Goal: Task Accomplishment & Management: Manage account settings

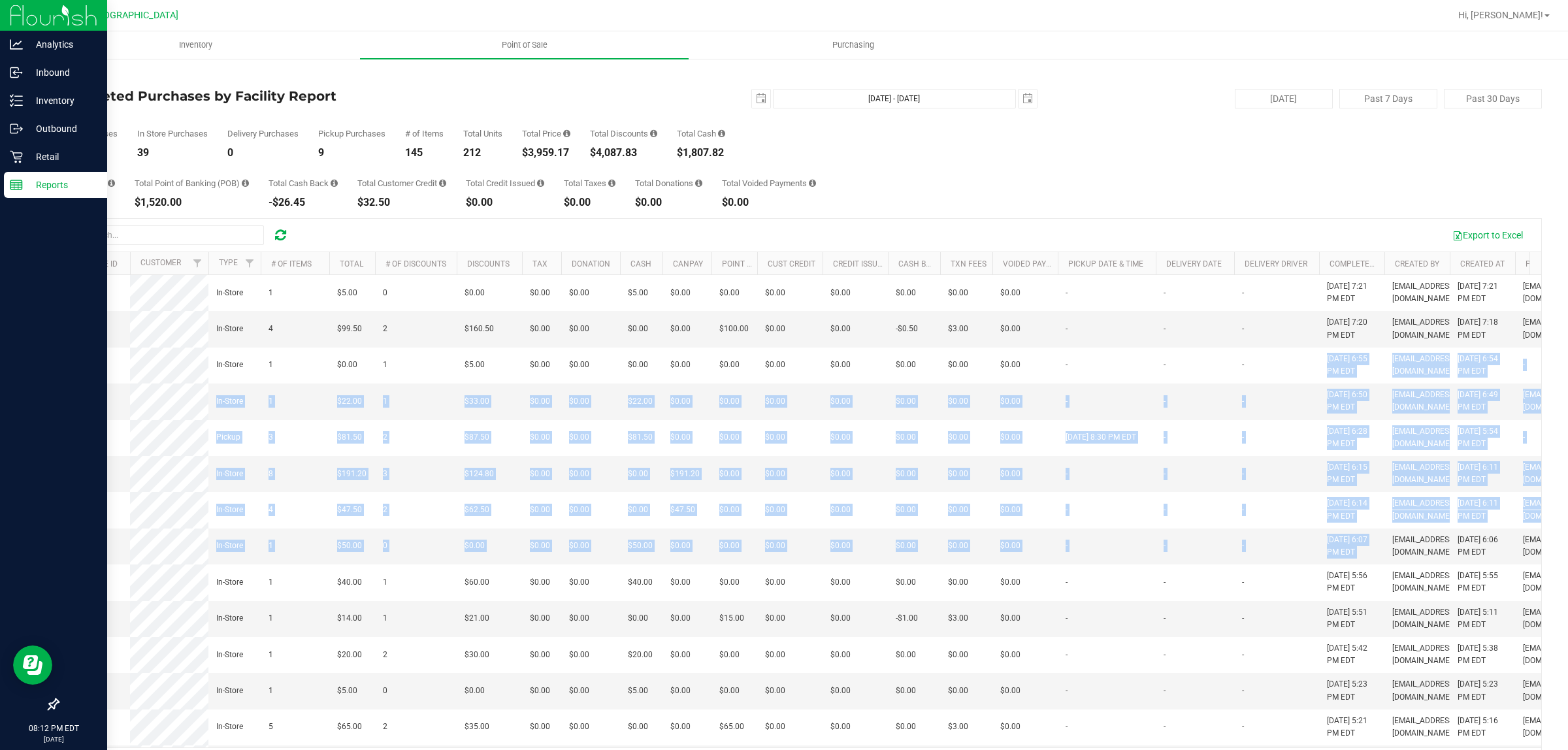
click at [13, 190] on icon at bounding box center [16, 185] width 13 height 13
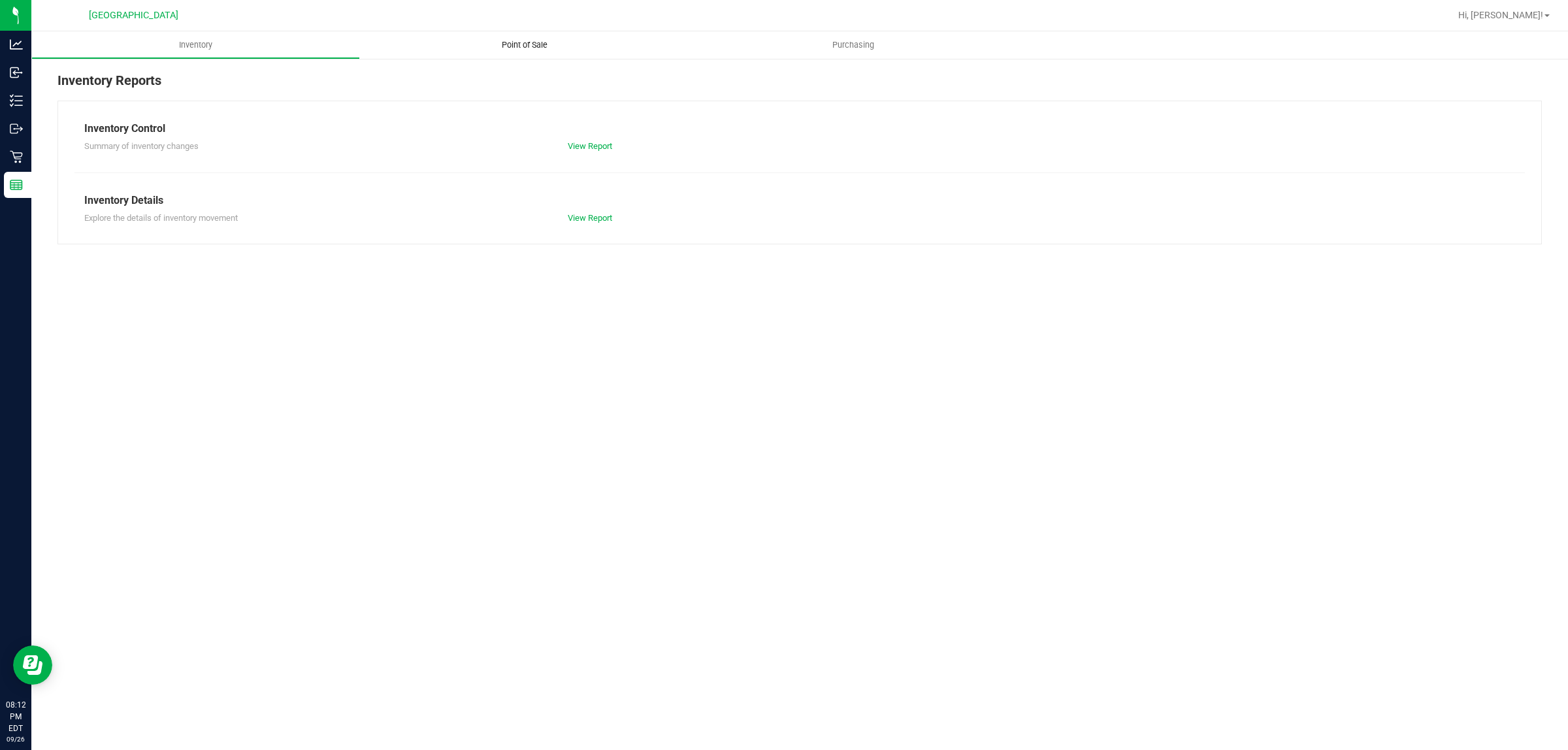
click at [488, 50] on span "Point of Sale" at bounding box center [524, 45] width 81 height 12
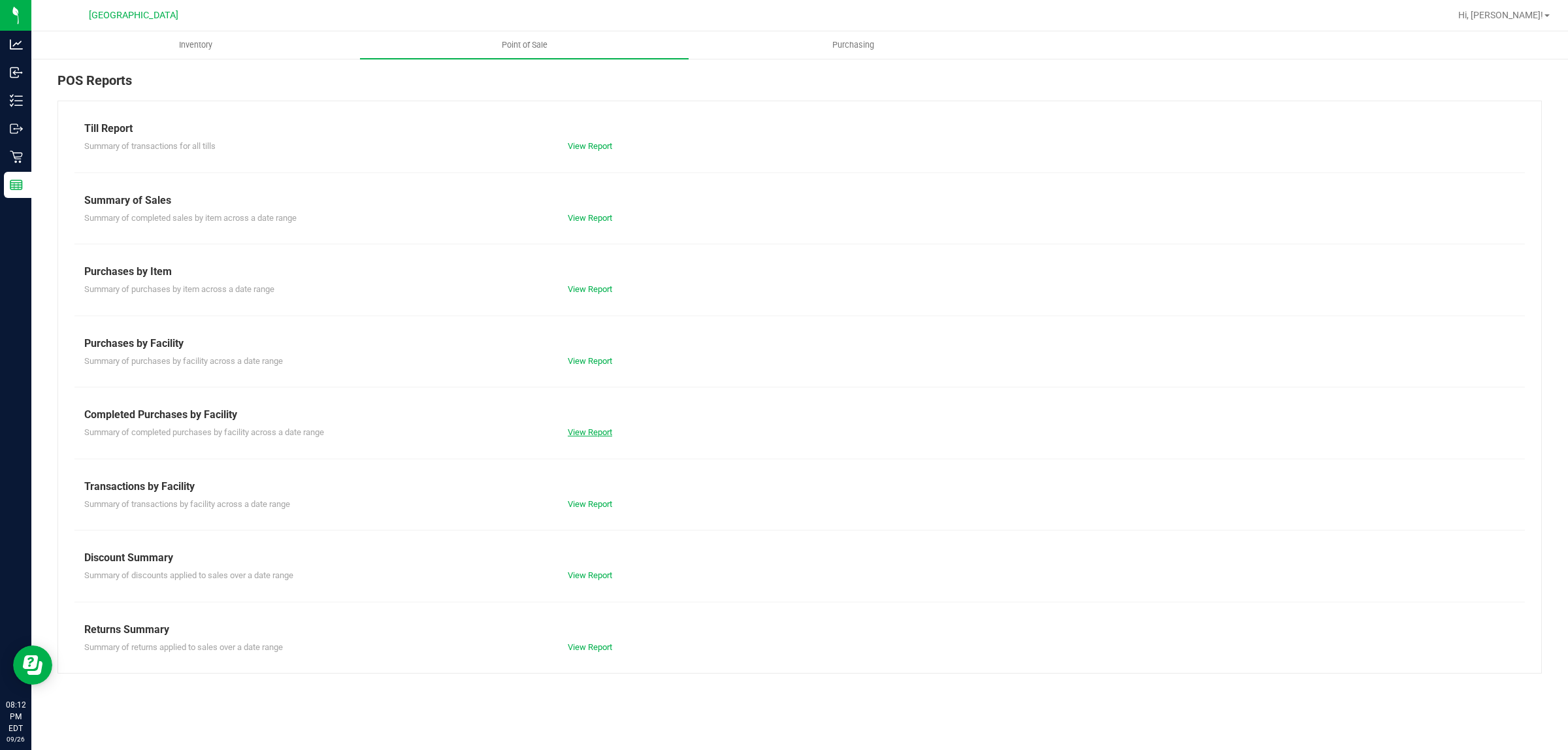
click at [589, 428] on link "View Report" at bounding box center [589, 432] width 45 height 10
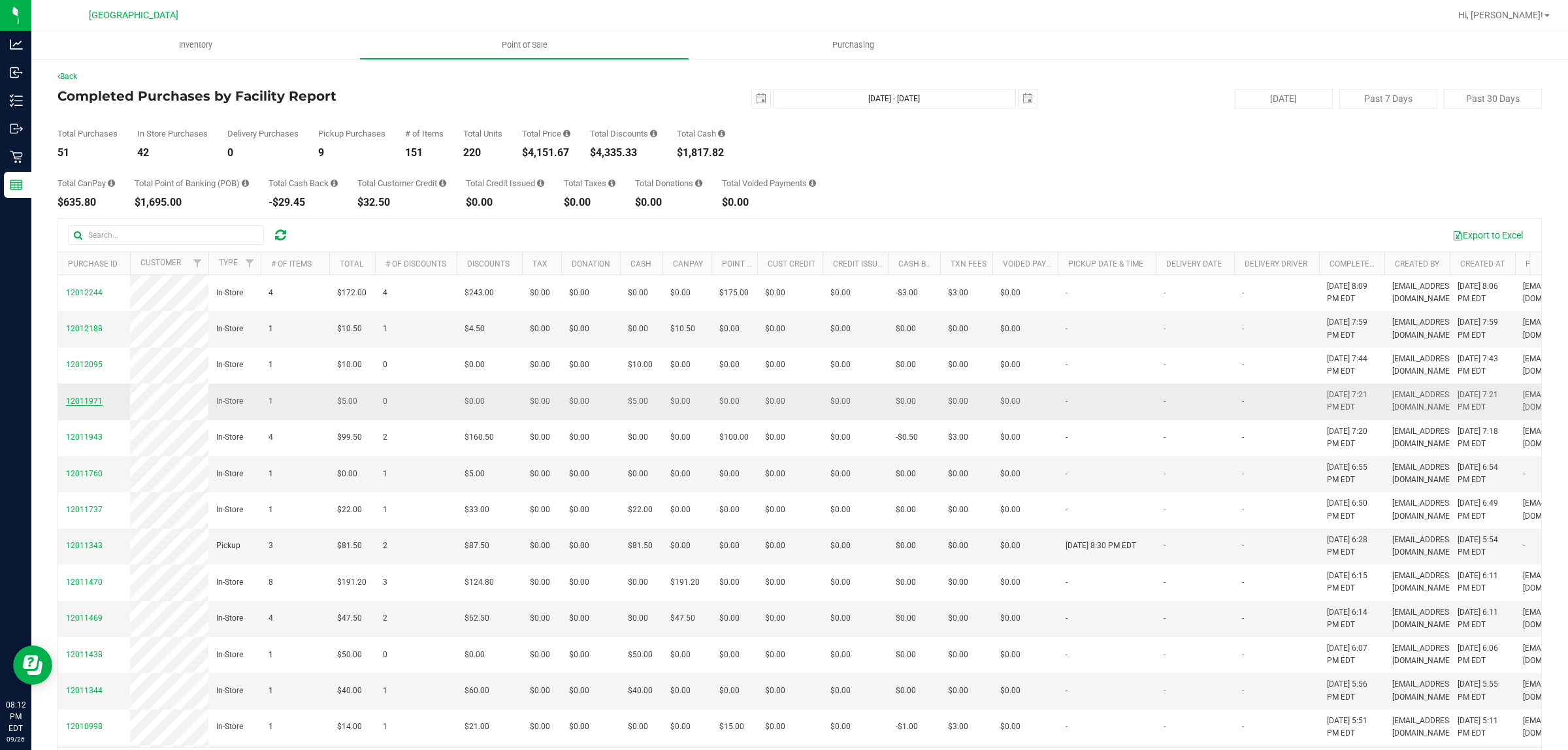
click at [92, 406] on span "12011971" at bounding box center [84, 402] width 37 height 9
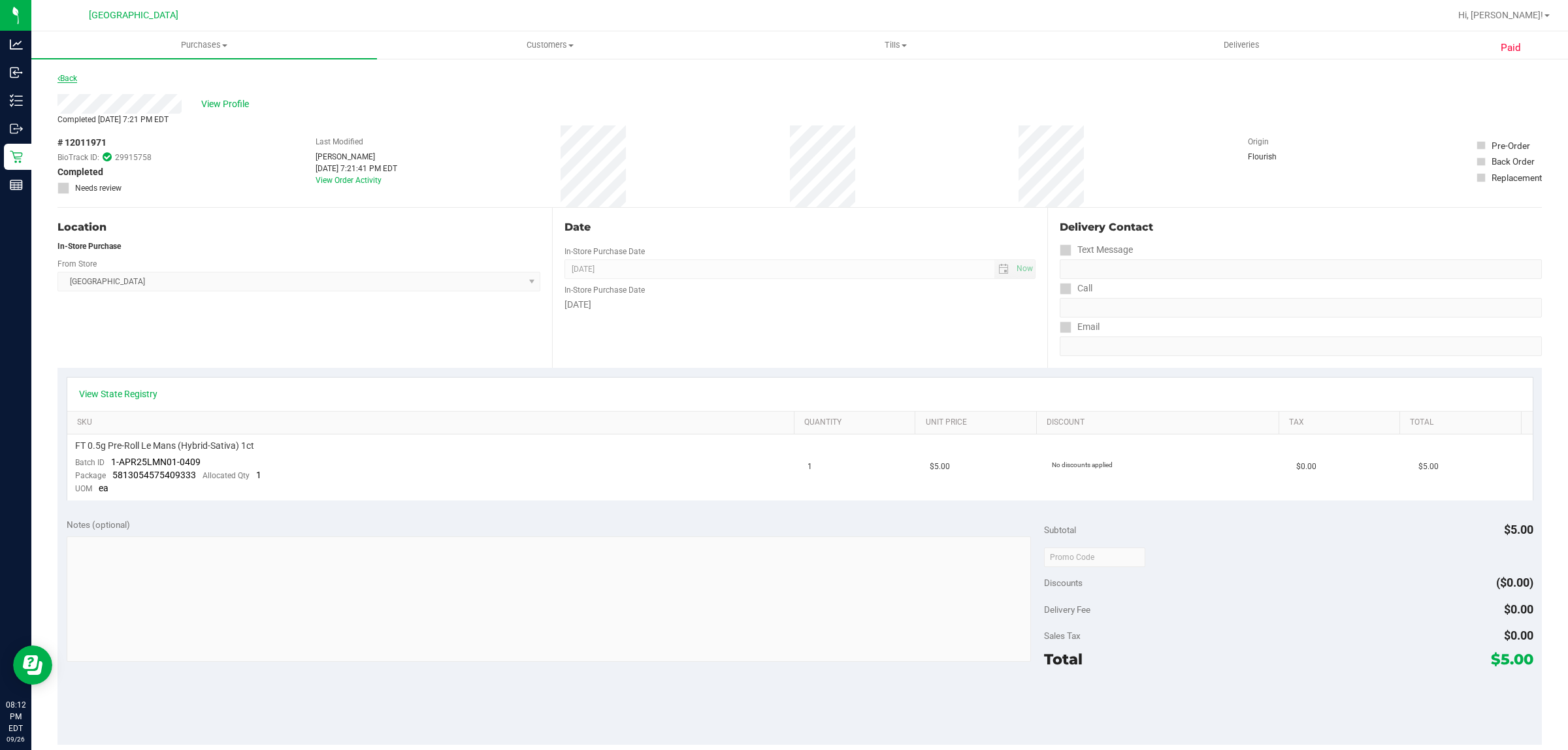
click at [69, 74] on link "Back" at bounding box center [67, 78] width 20 height 9
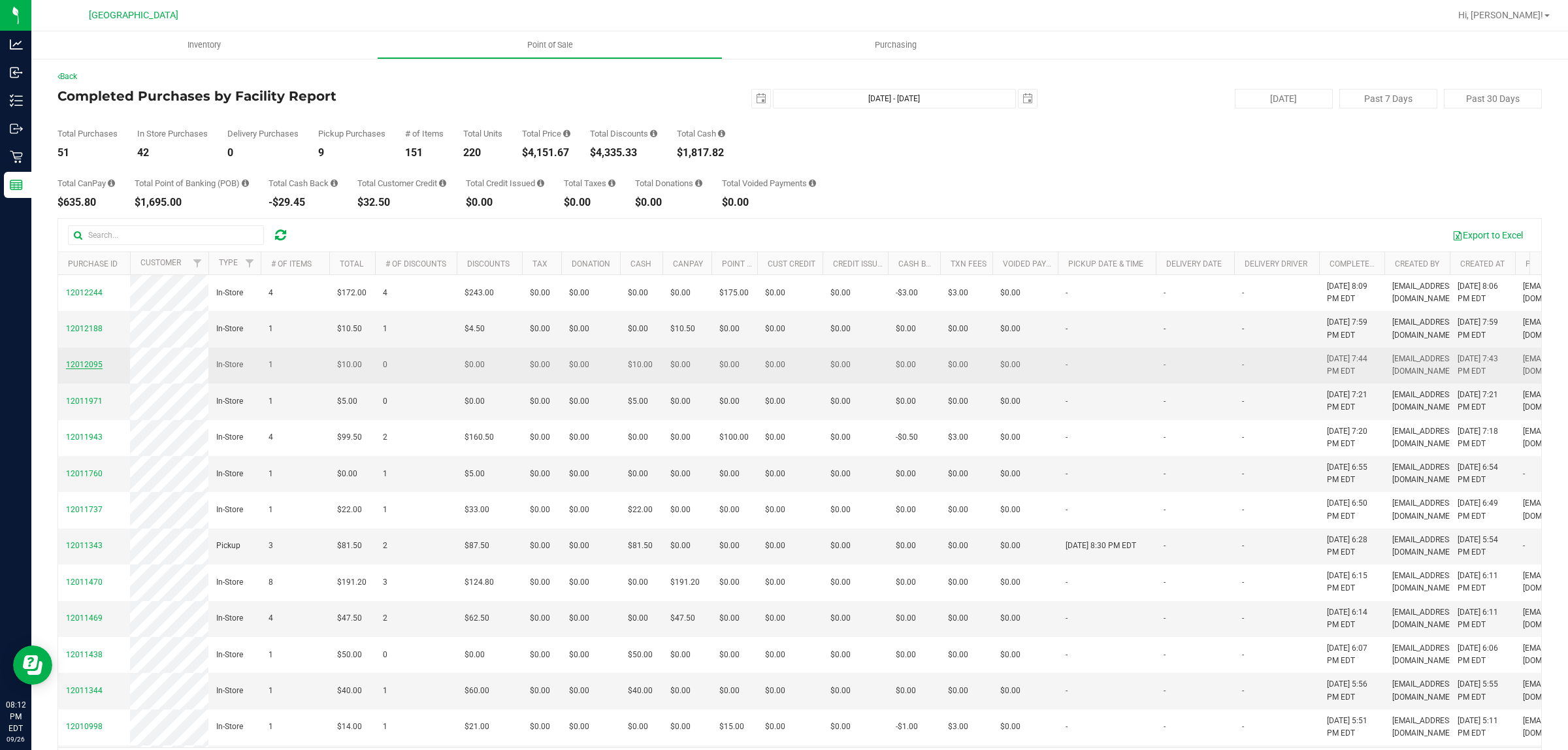
click at [97, 370] on span "12012095" at bounding box center [84, 365] width 37 height 9
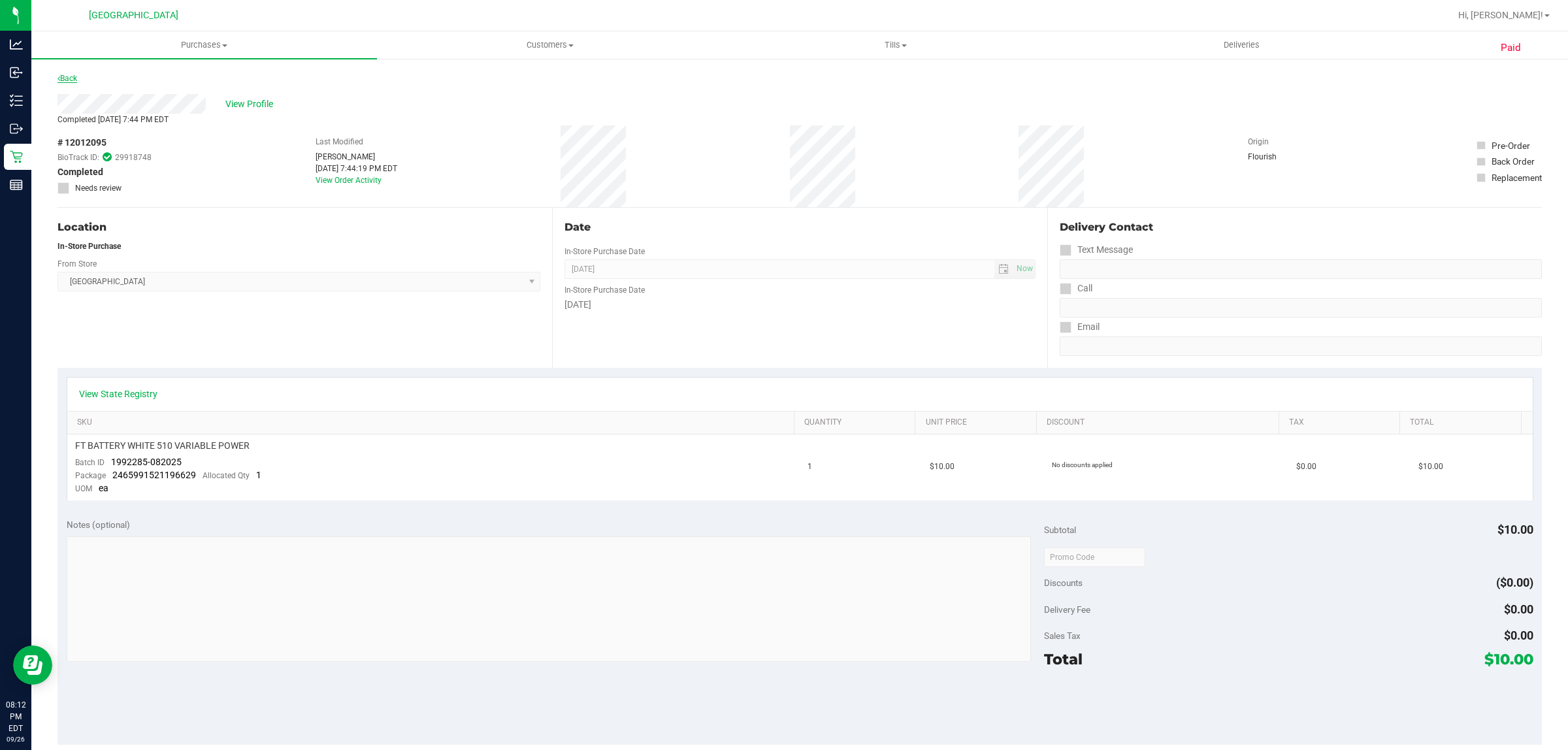
click at [63, 77] on link "Back" at bounding box center [67, 78] width 20 height 9
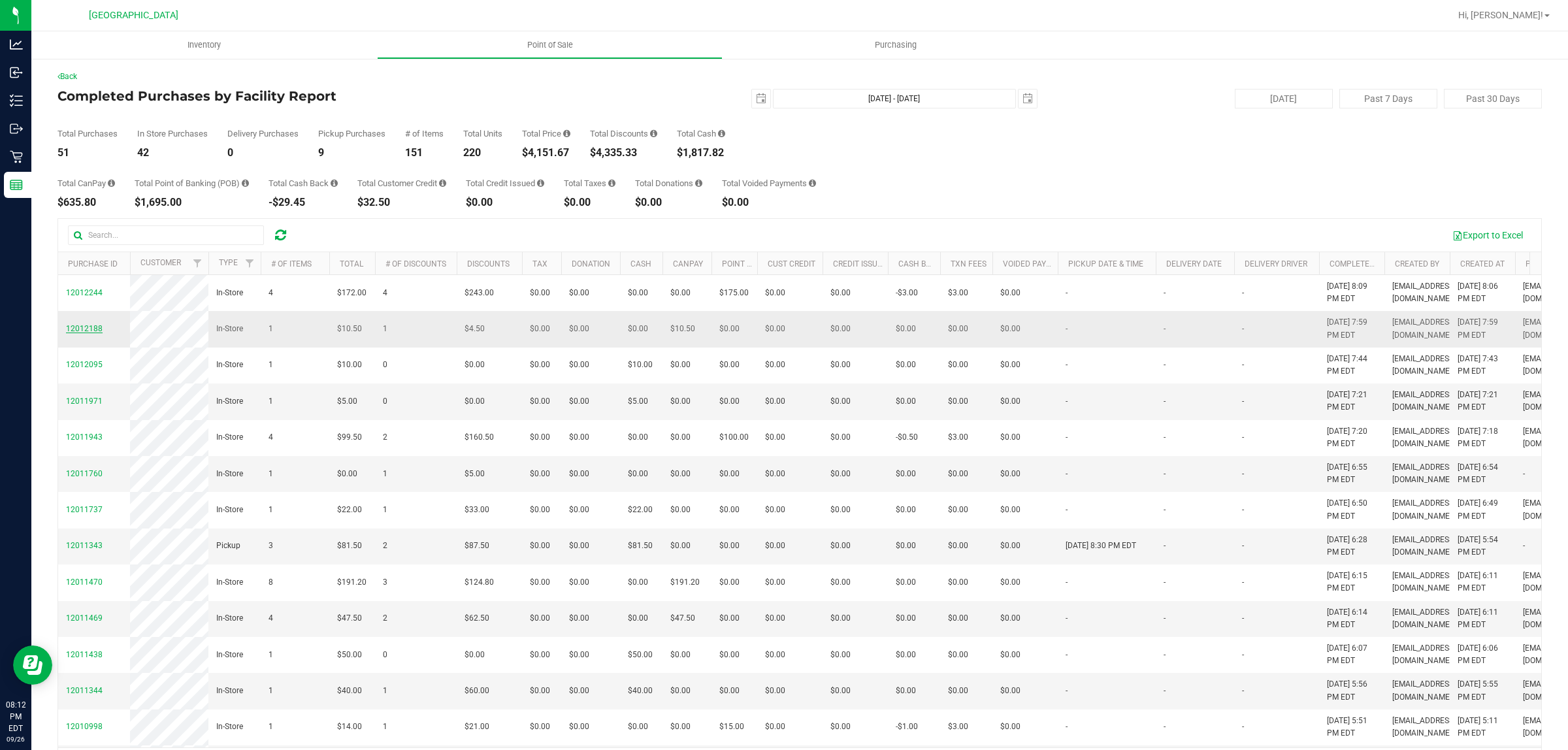
click at [90, 334] on span "12012188" at bounding box center [84, 329] width 37 height 9
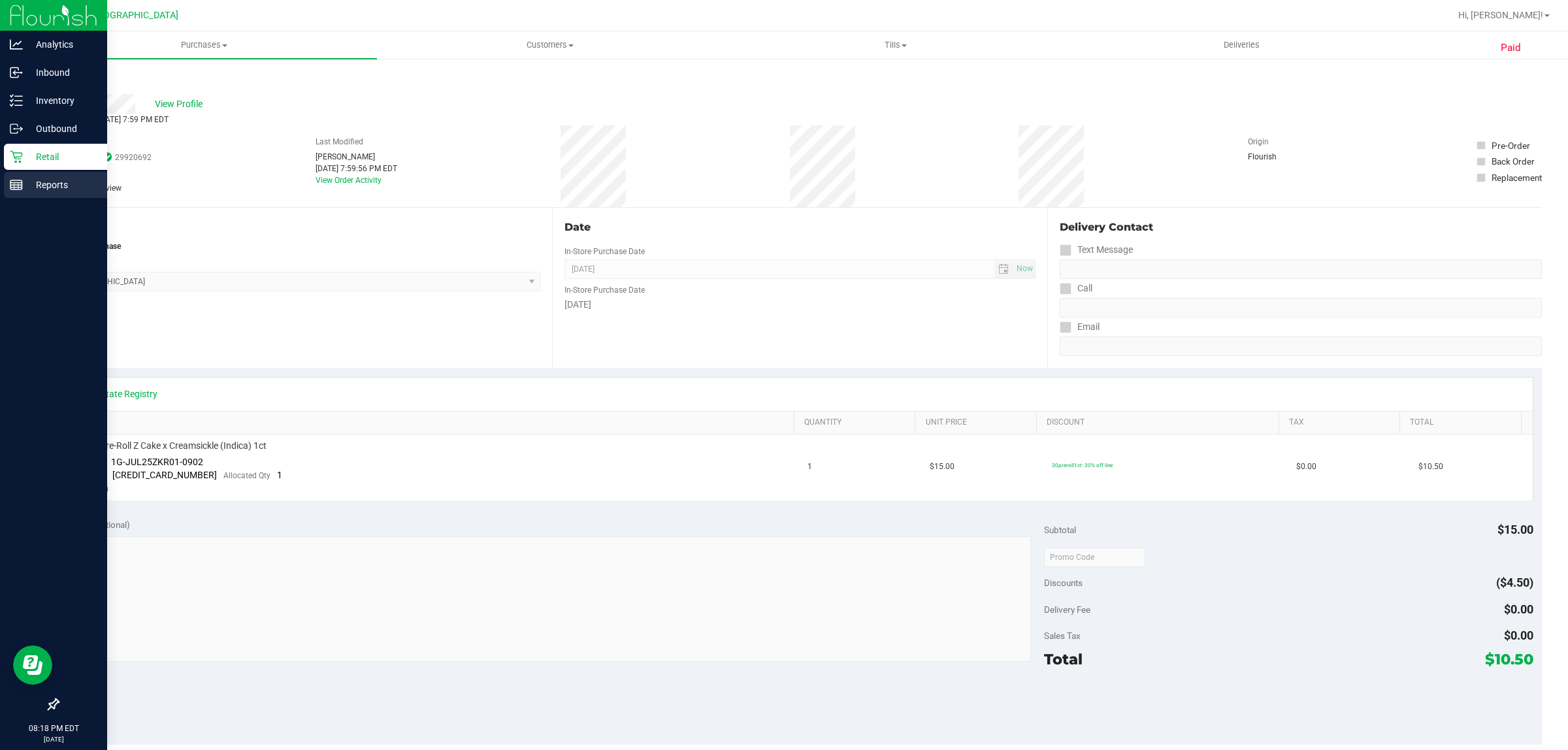
click at [23, 185] on p "Reports" at bounding box center [62, 185] width 78 height 16
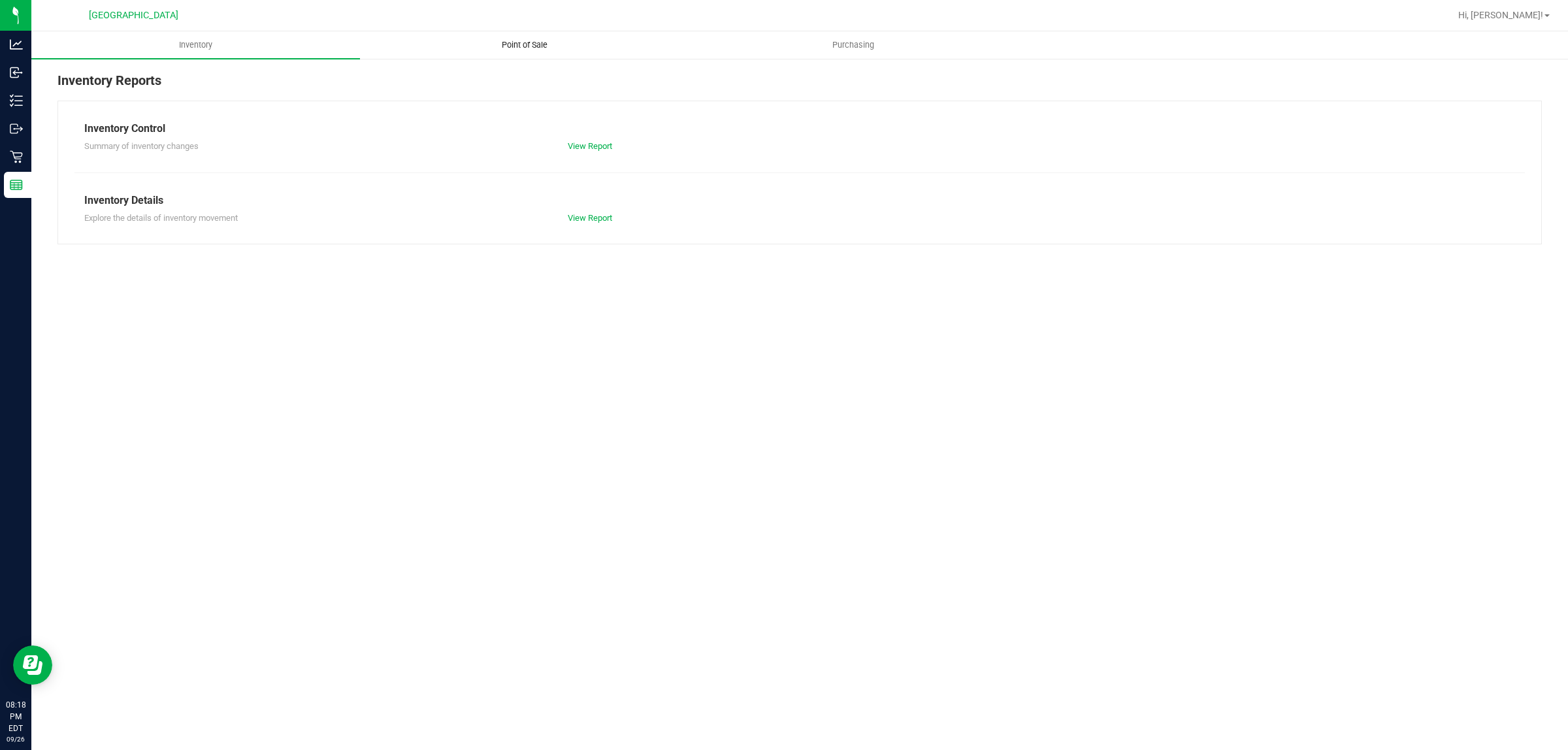
click at [496, 45] on span "Point of Sale" at bounding box center [524, 45] width 81 height 12
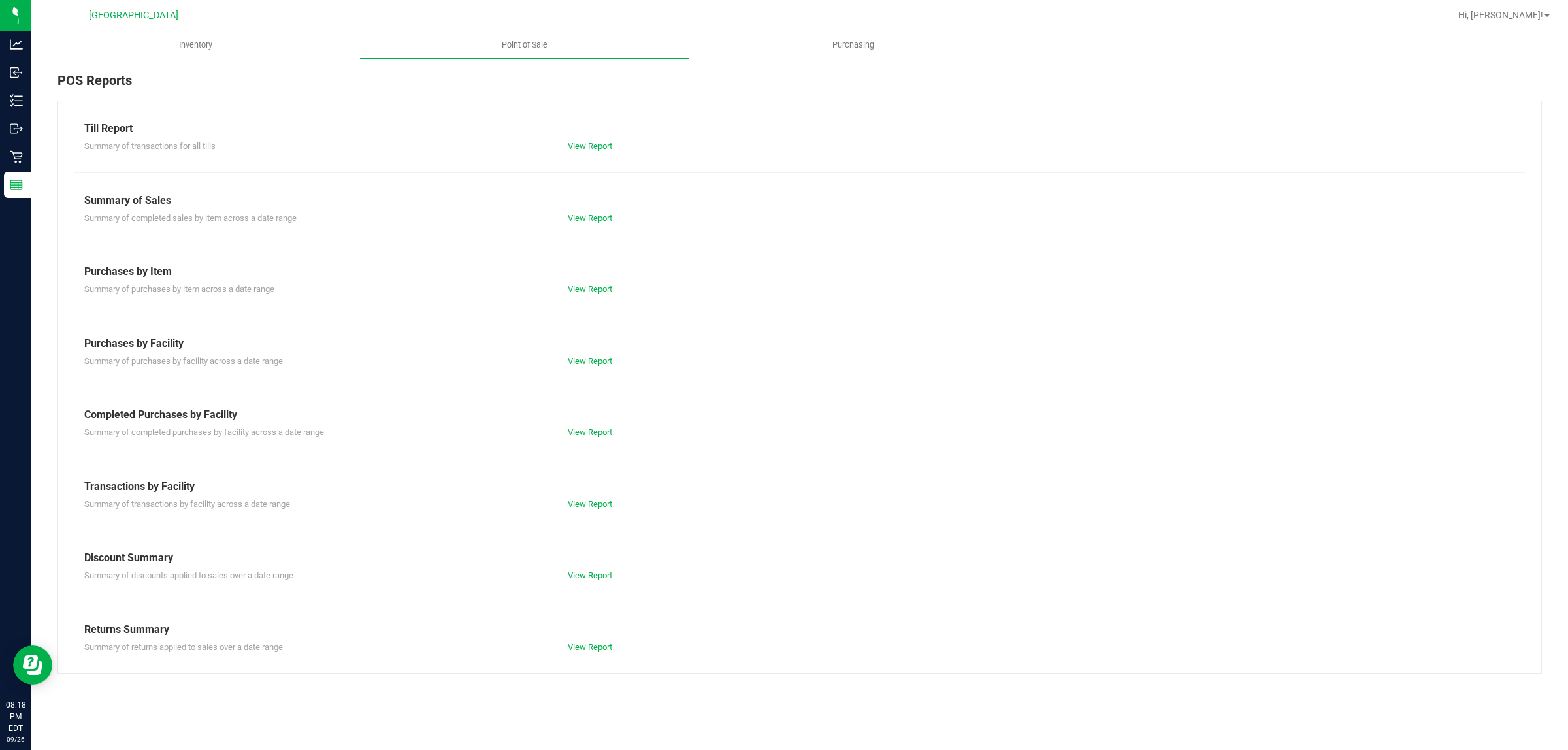
click at [604, 430] on link "View Report" at bounding box center [589, 432] width 45 height 10
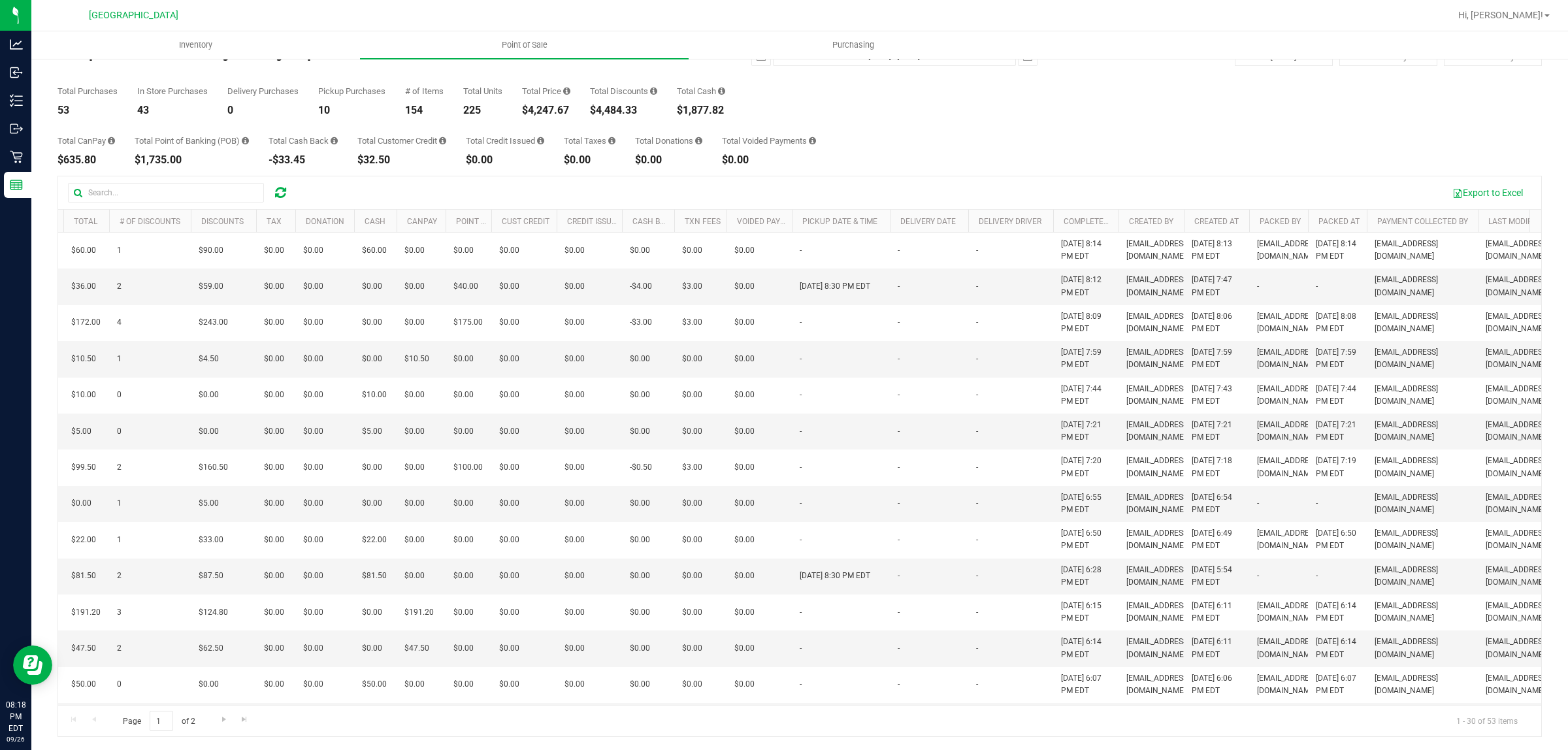
scroll to position [0, 267]
drag, startPoint x: 1115, startPoint y: 543, endPoint x: 1020, endPoint y: 397, distance: 174.2
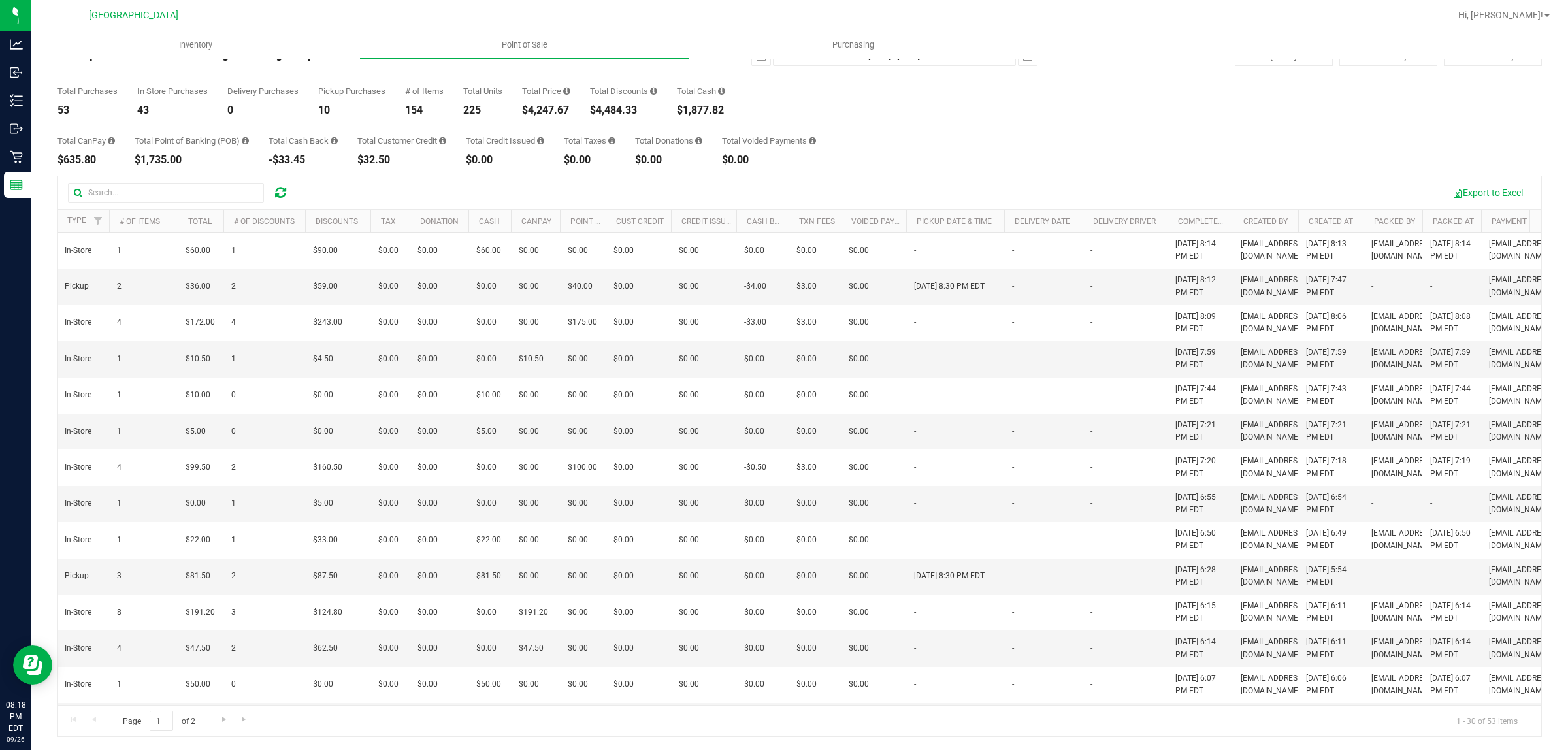
scroll to position [0, 0]
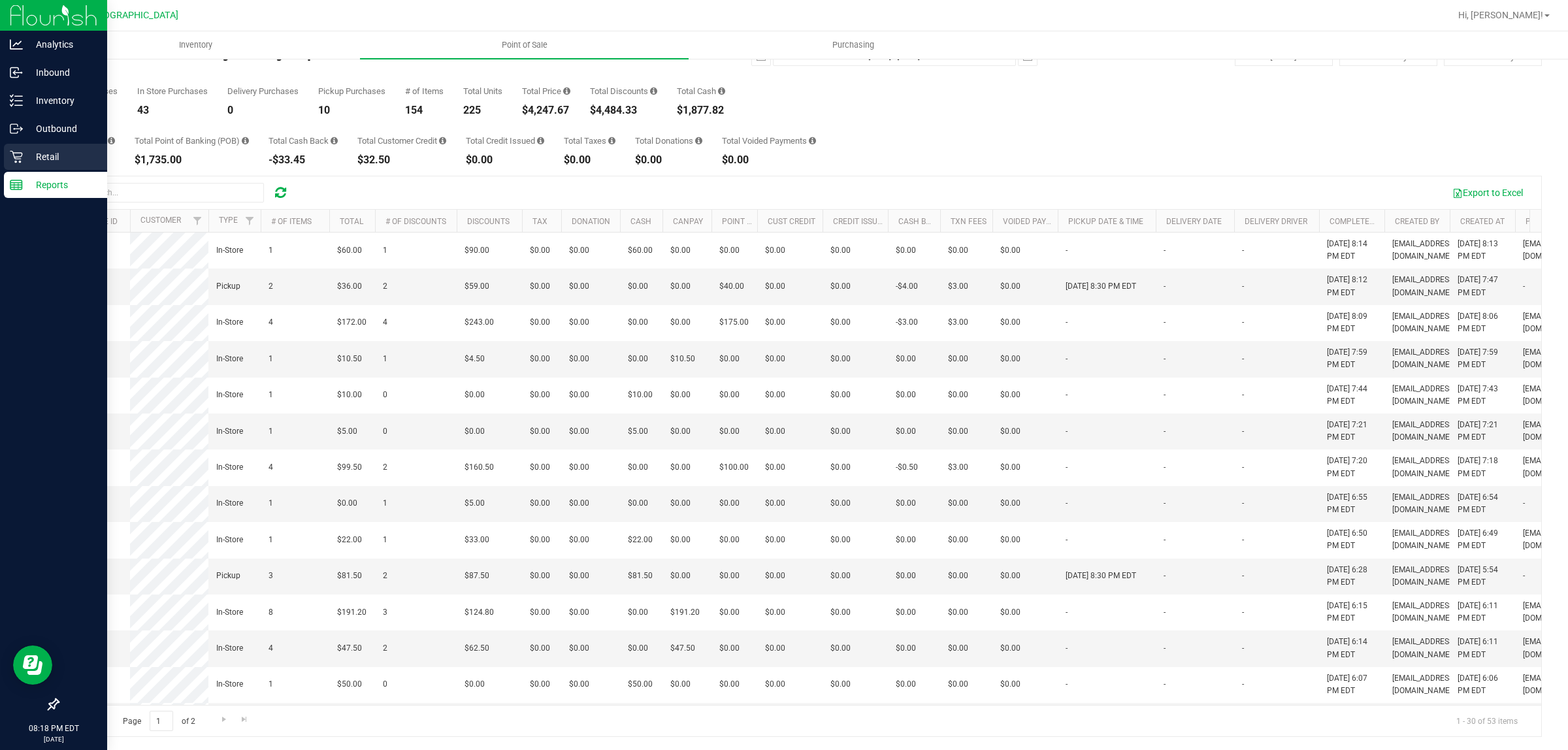
click at [24, 152] on p "Retail" at bounding box center [62, 157] width 78 height 16
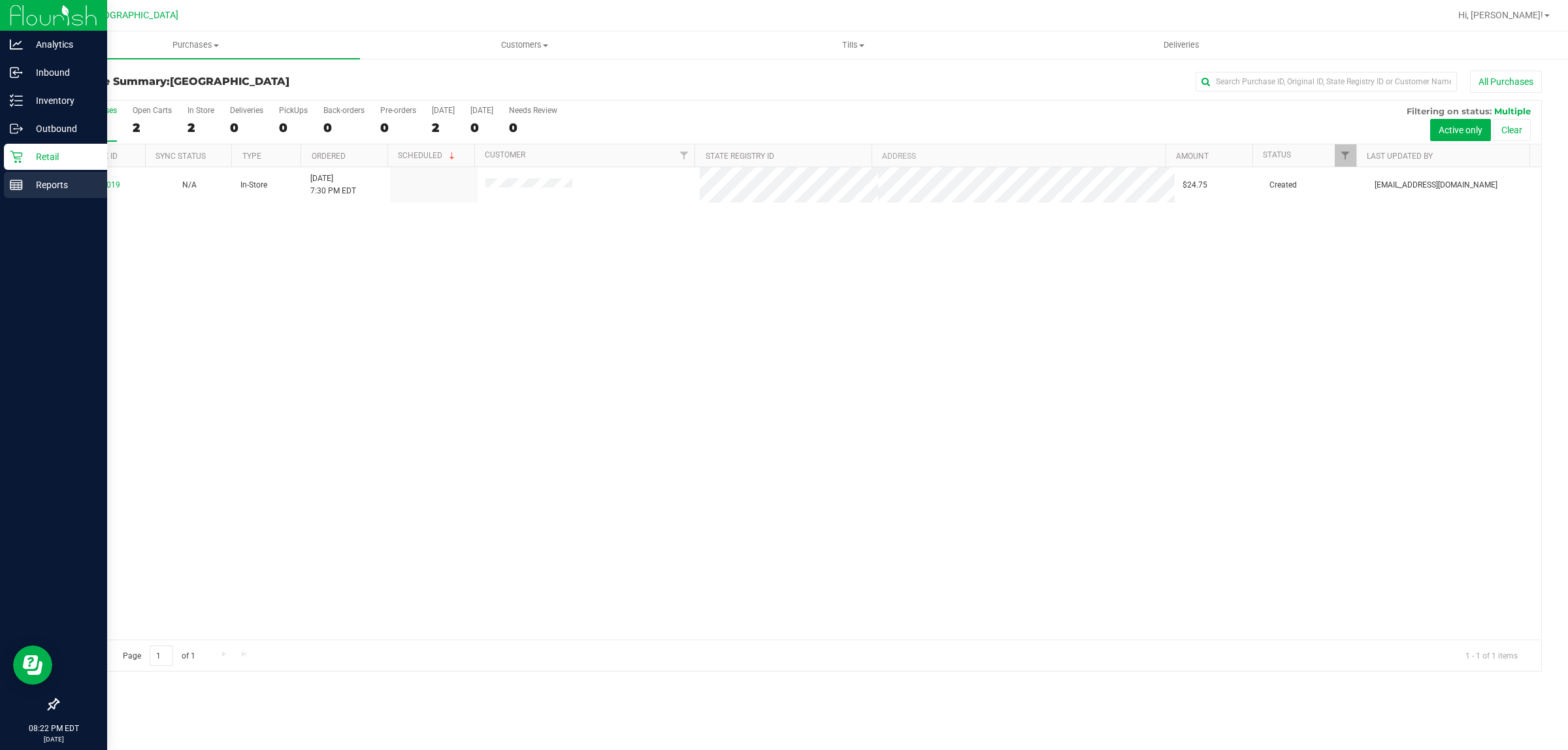
click at [14, 186] on line at bounding box center [14, 186] width 0 height 6
click at [1, 180] on link "Reports" at bounding box center [53, 186] width 107 height 28
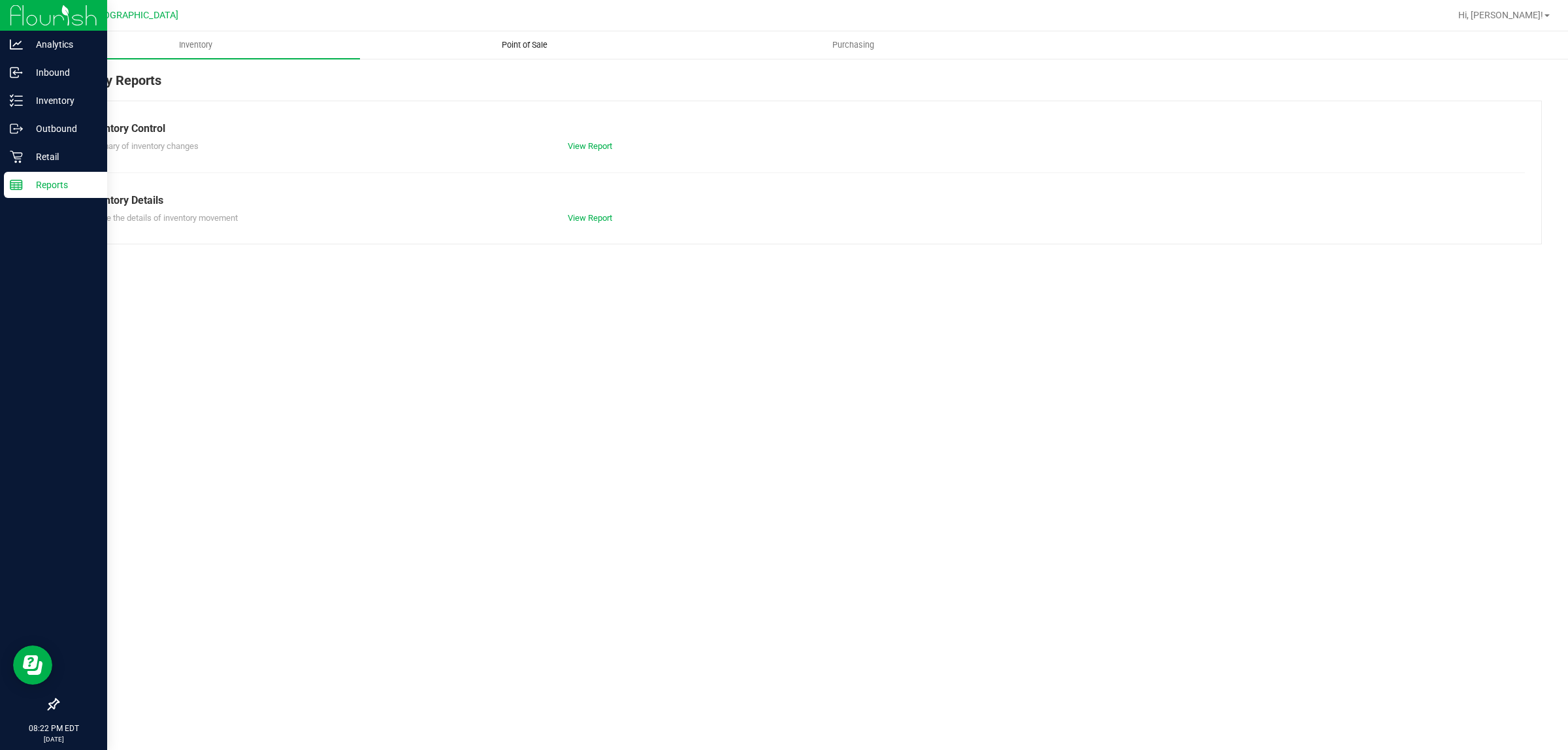
click at [484, 45] on span "Point of Sale" at bounding box center [524, 45] width 81 height 12
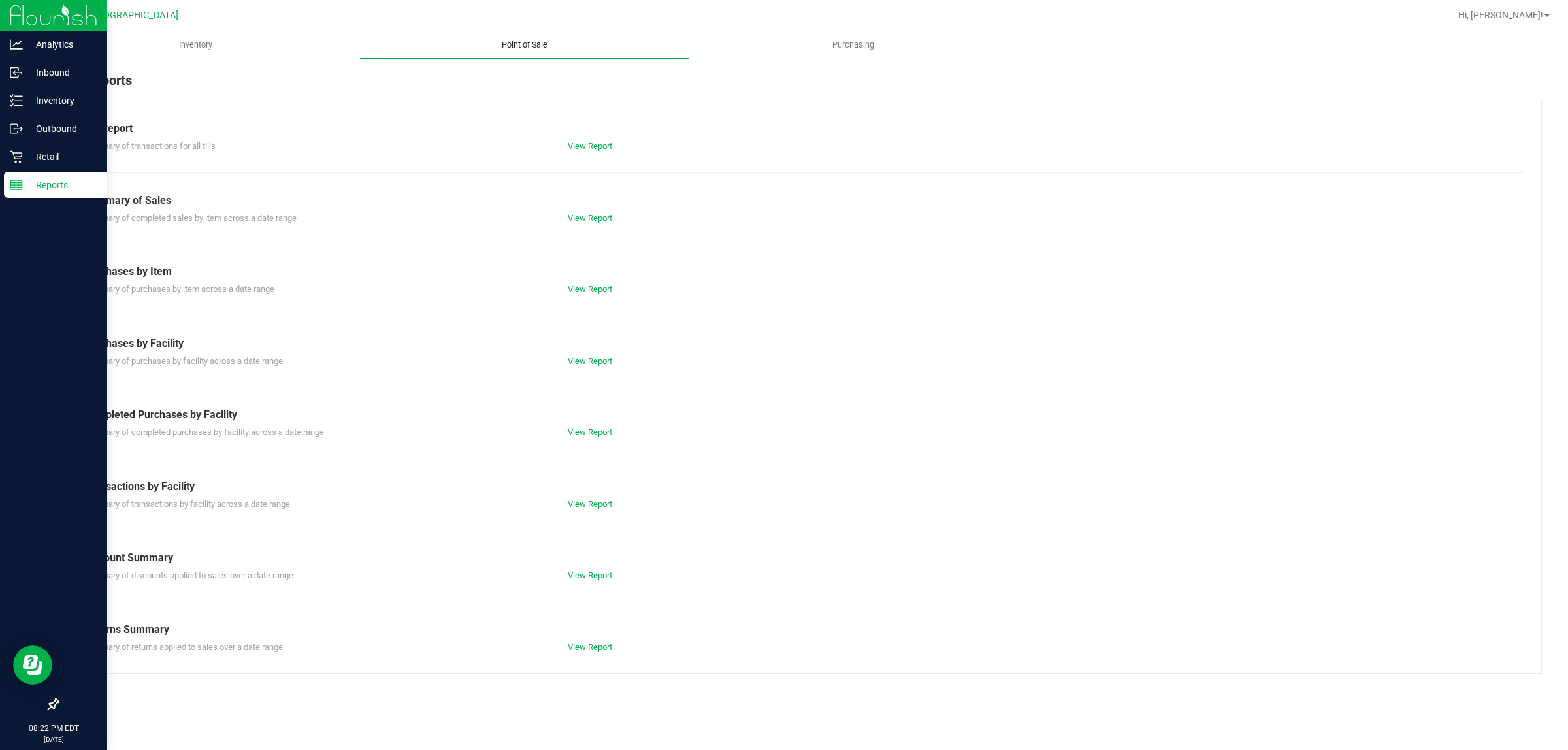
click at [577, 430] on link "View Report" at bounding box center [589, 432] width 45 height 10
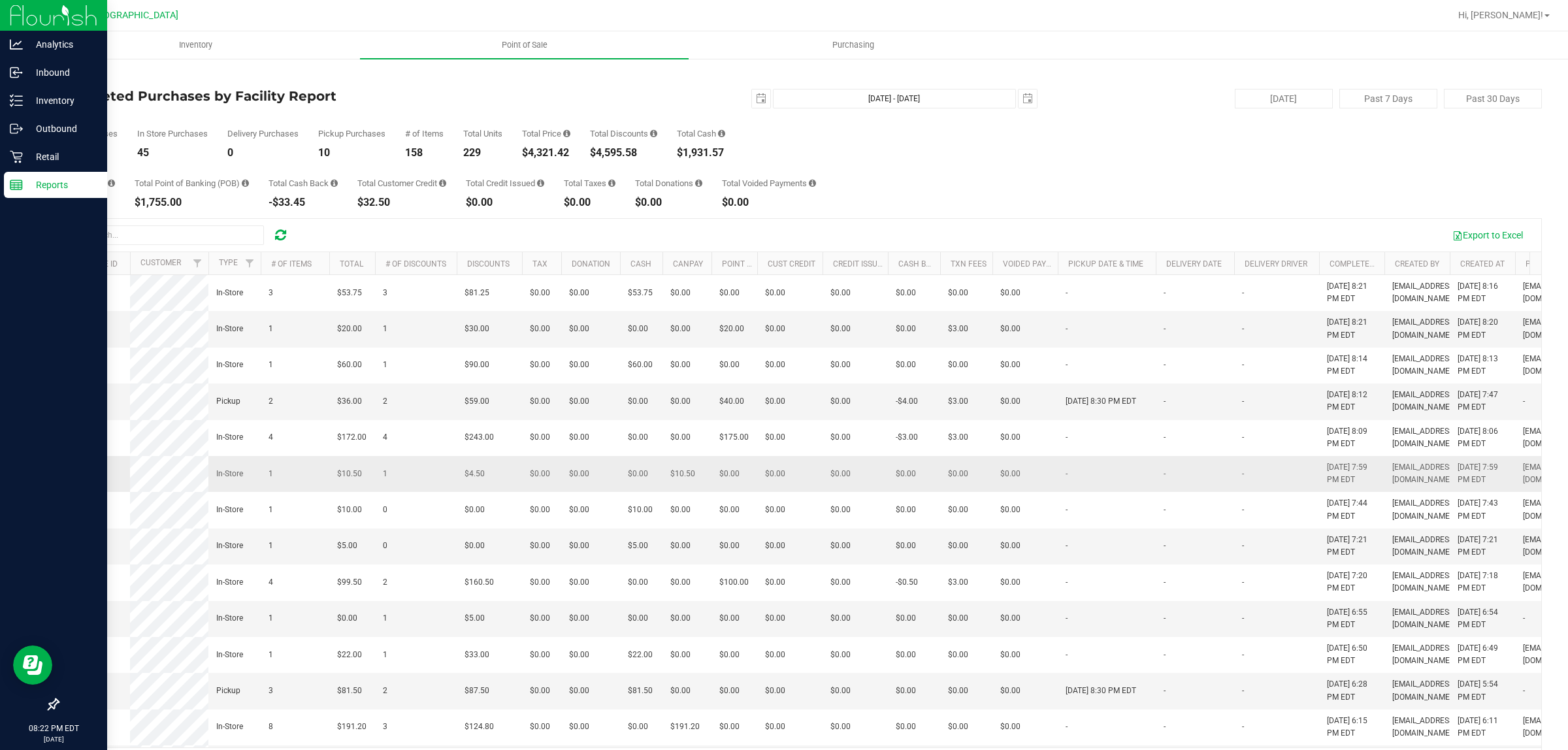
click at [77, 478] on span "12012188" at bounding box center [84, 474] width 37 height 9
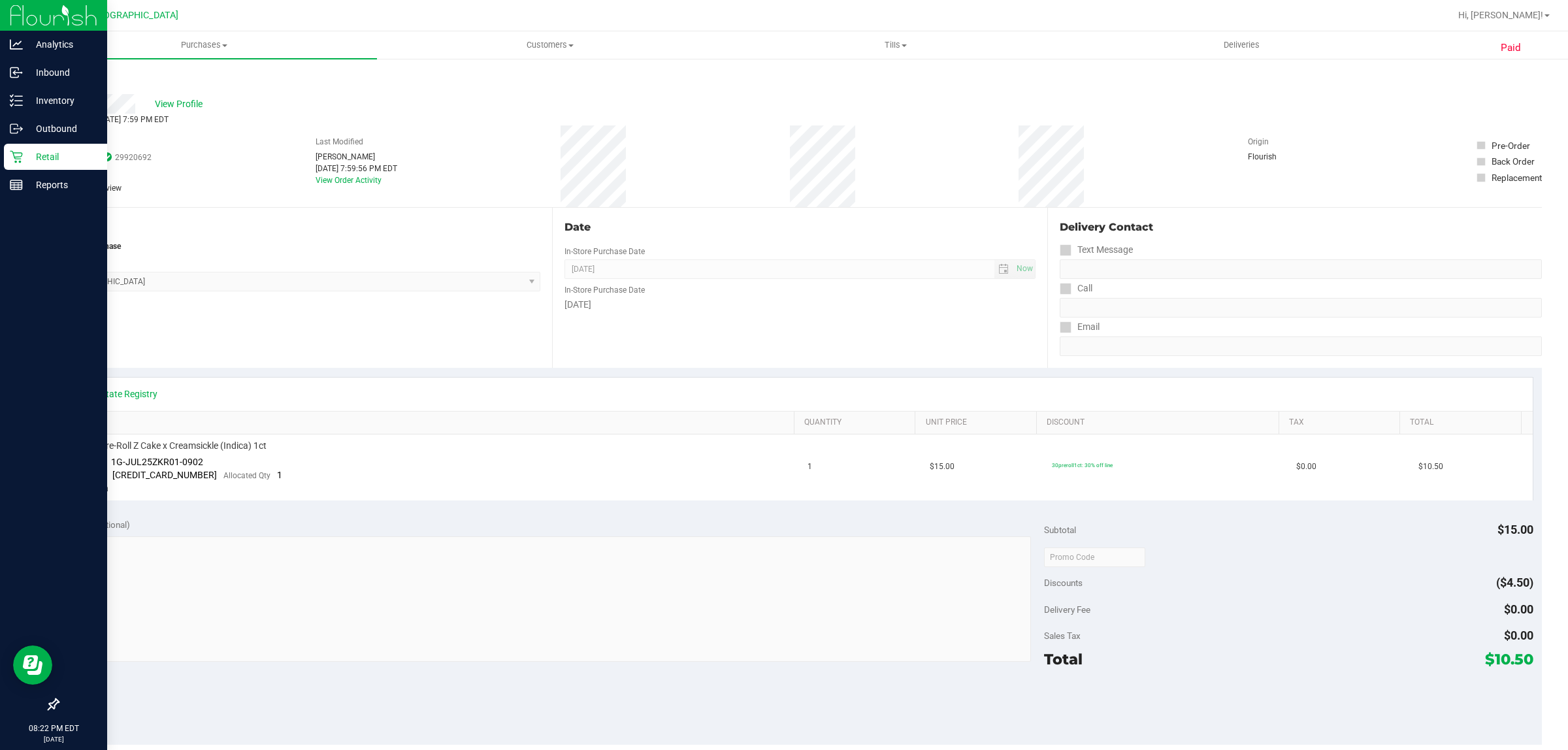
click at [67, 80] on link "Back" at bounding box center [67, 78] width 20 height 9
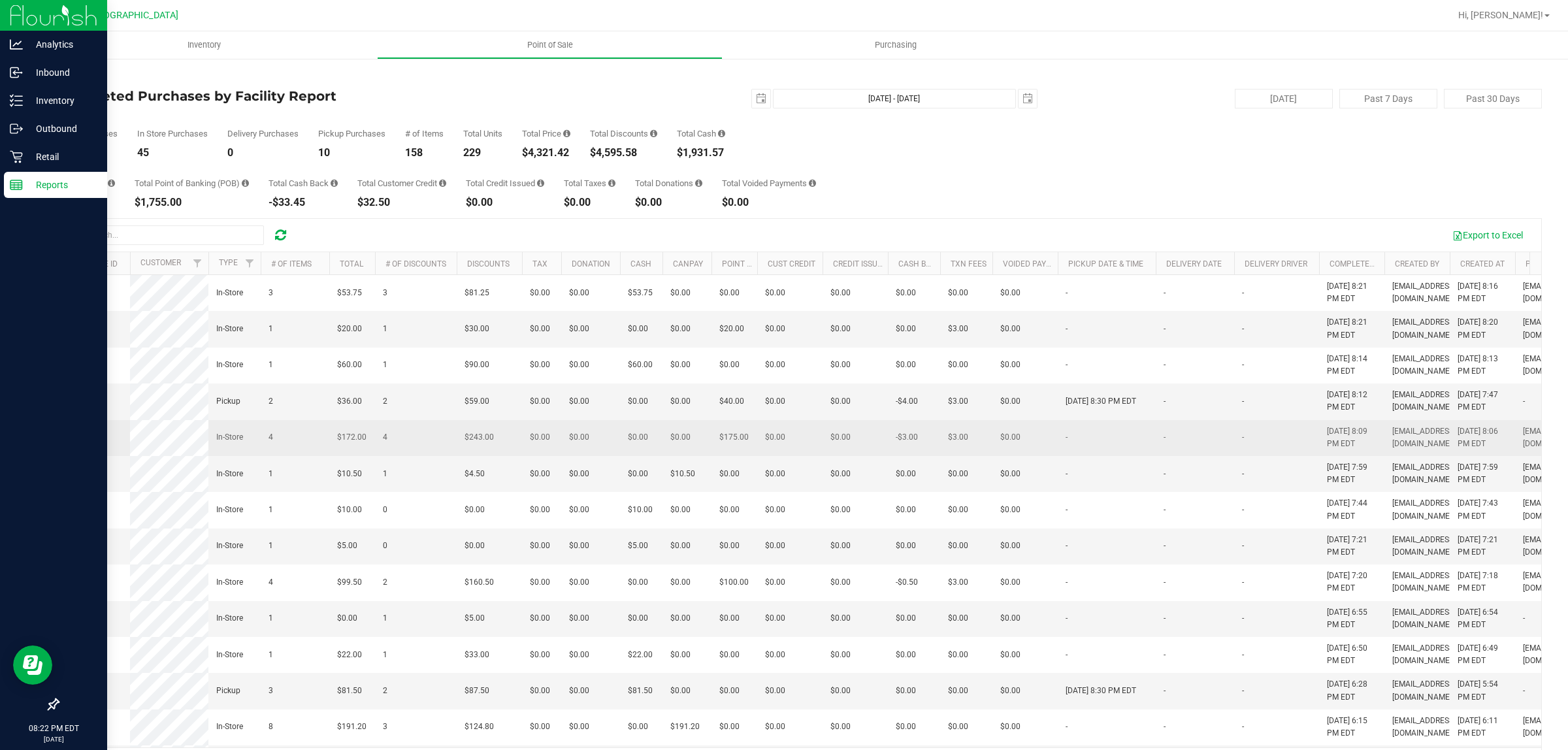
click at [85, 442] on span "12012244" at bounding box center [84, 438] width 37 height 9
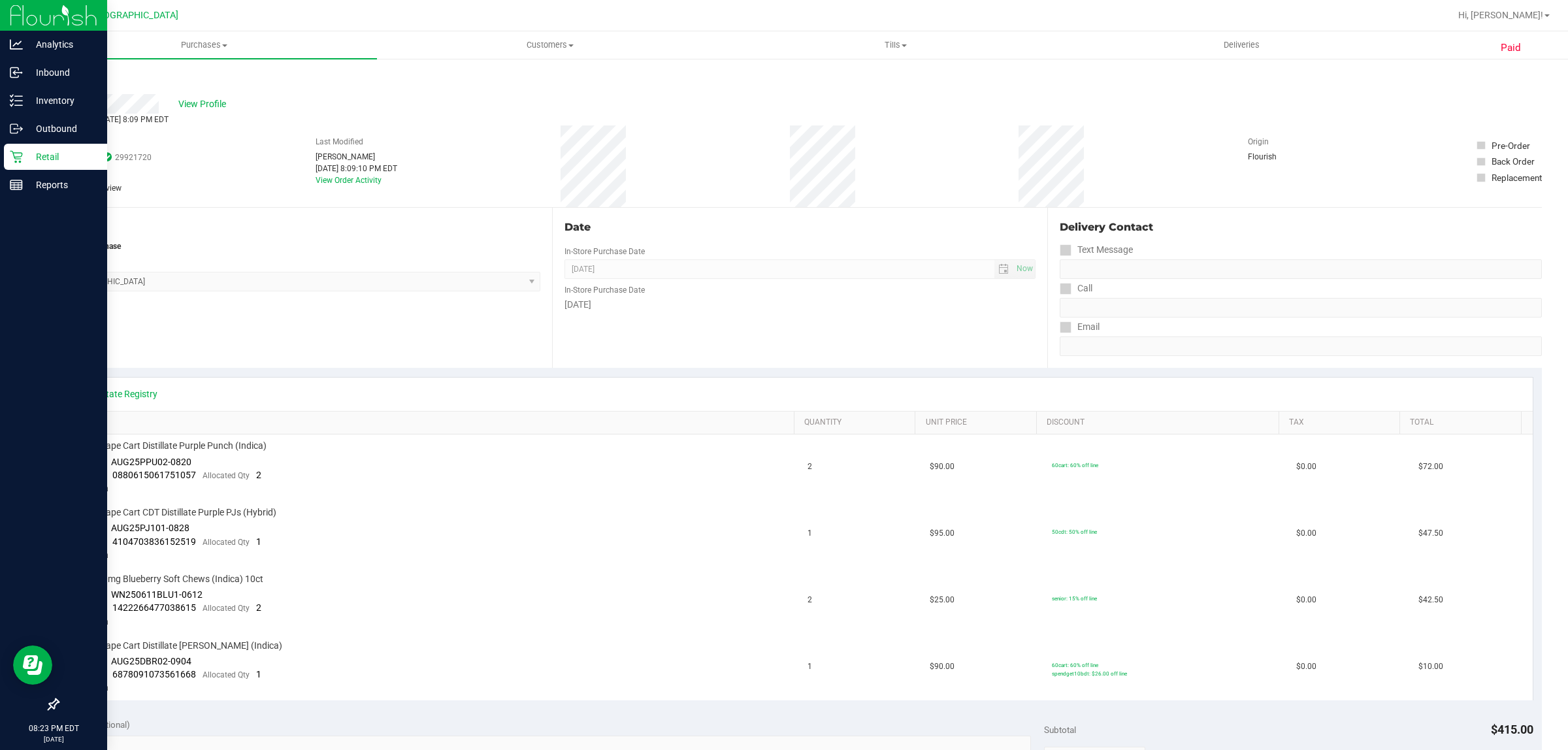
click at [59, 78] on icon at bounding box center [58, 78] width 2 height 8
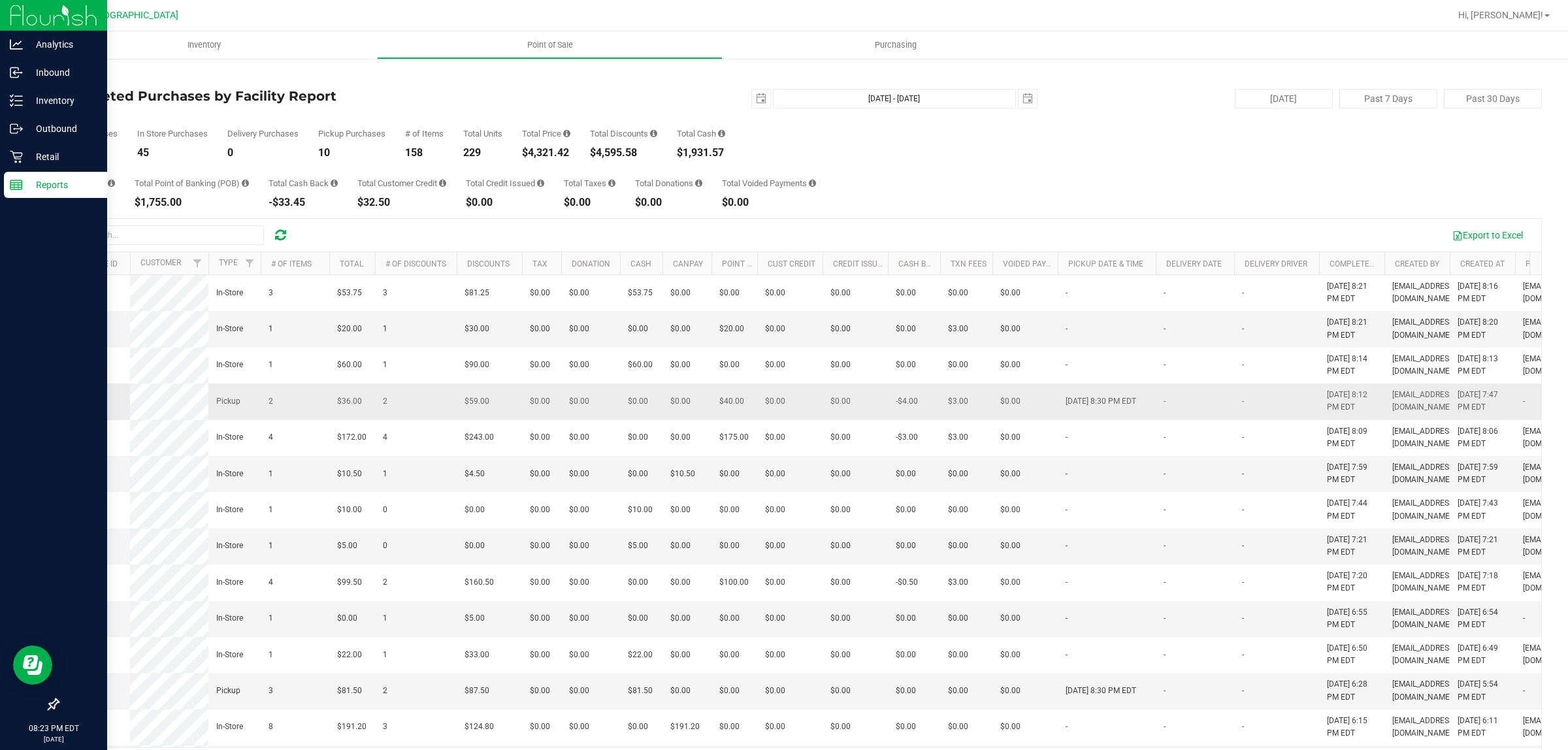
click at [84, 406] on span "12012114" at bounding box center [84, 402] width 37 height 9
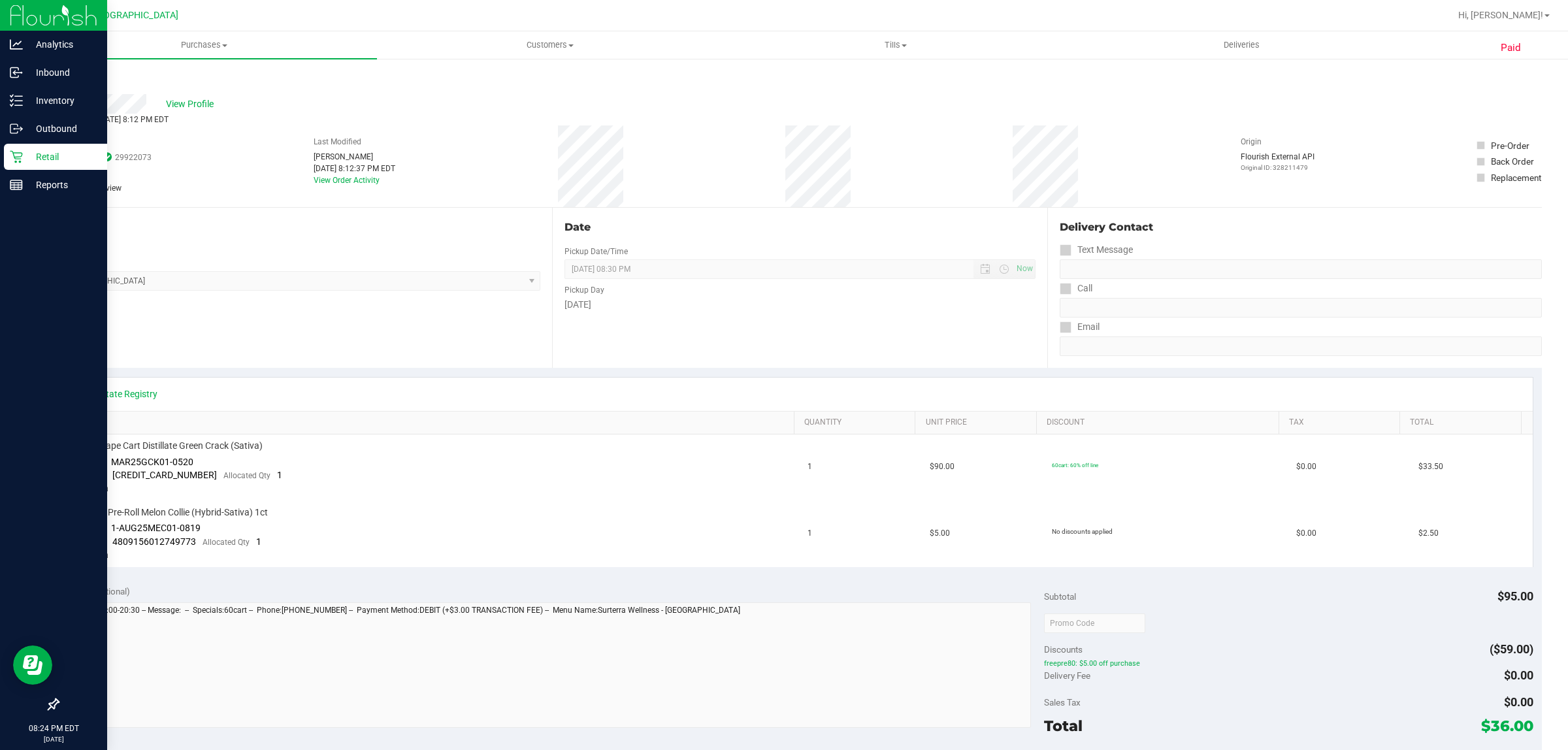
click at [77, 82] on div "Back" at bounding box center [67, 78] width 20 height 16
click at [69, 78] on link "Back" at bounding box center [67, 78] width 20 height 9
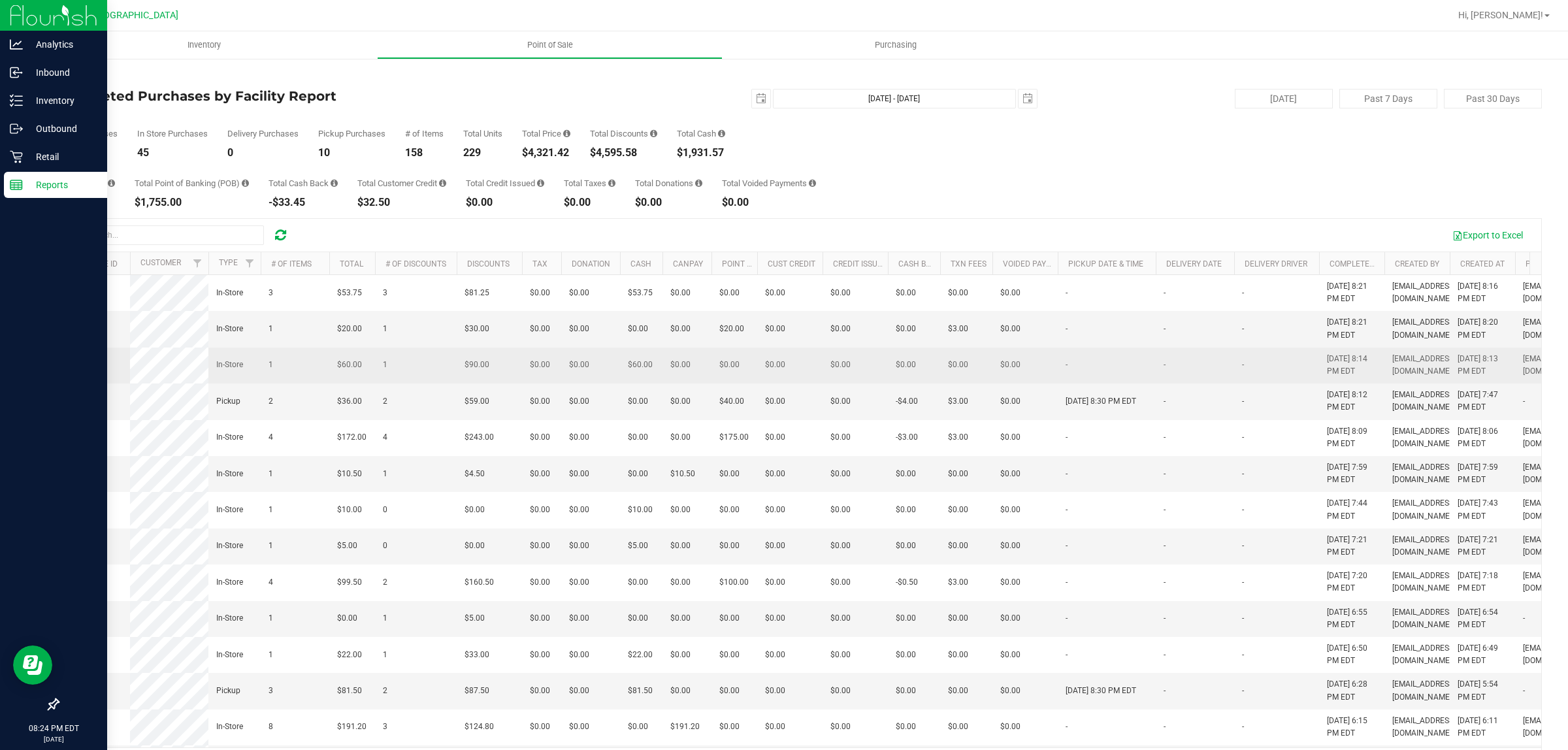
click at [95, 370] on span "12012270" at bounding box center [84, 365] width 37 height 9
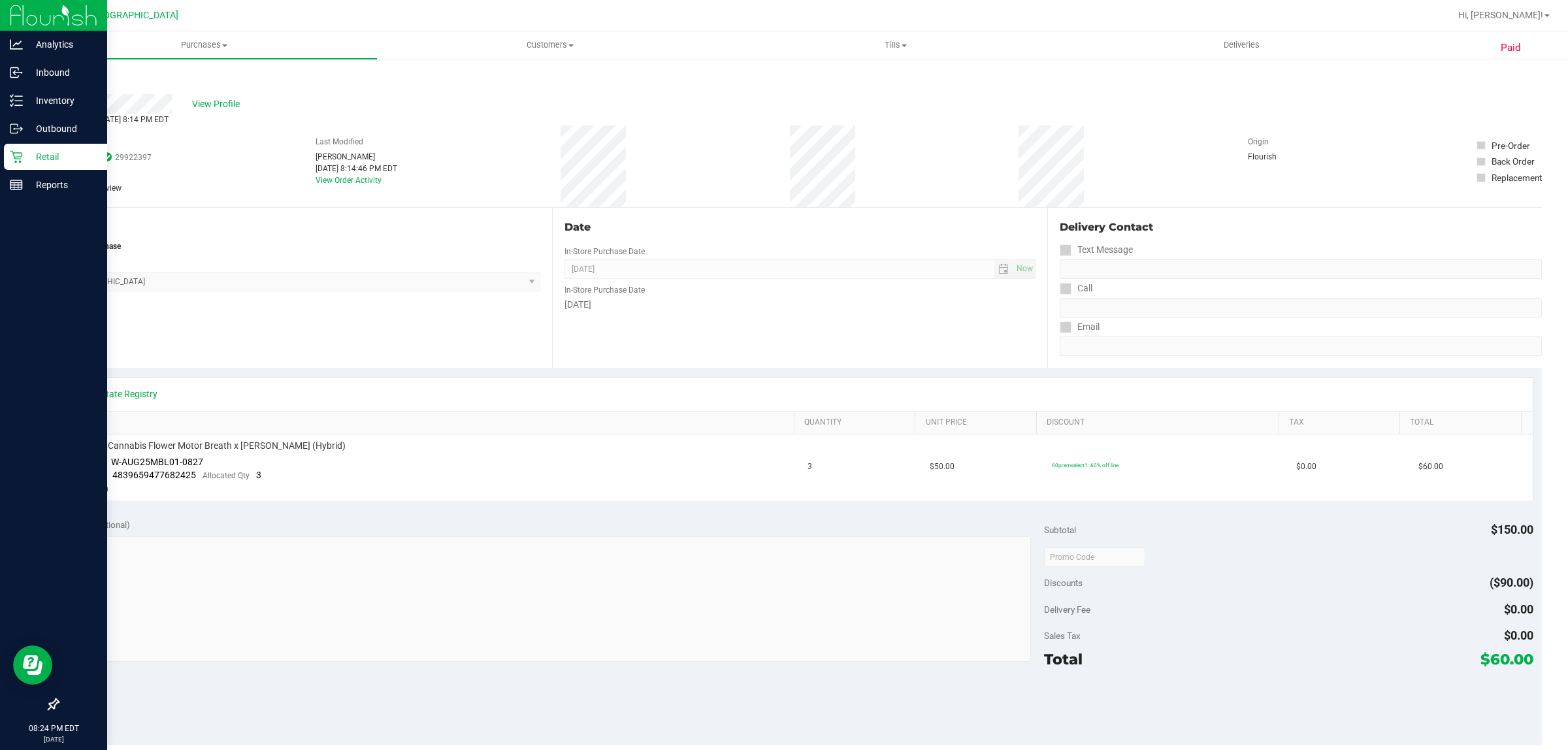
click at [70, 80] on link "Back" at bounding box center [67, 78] width 20 height 9
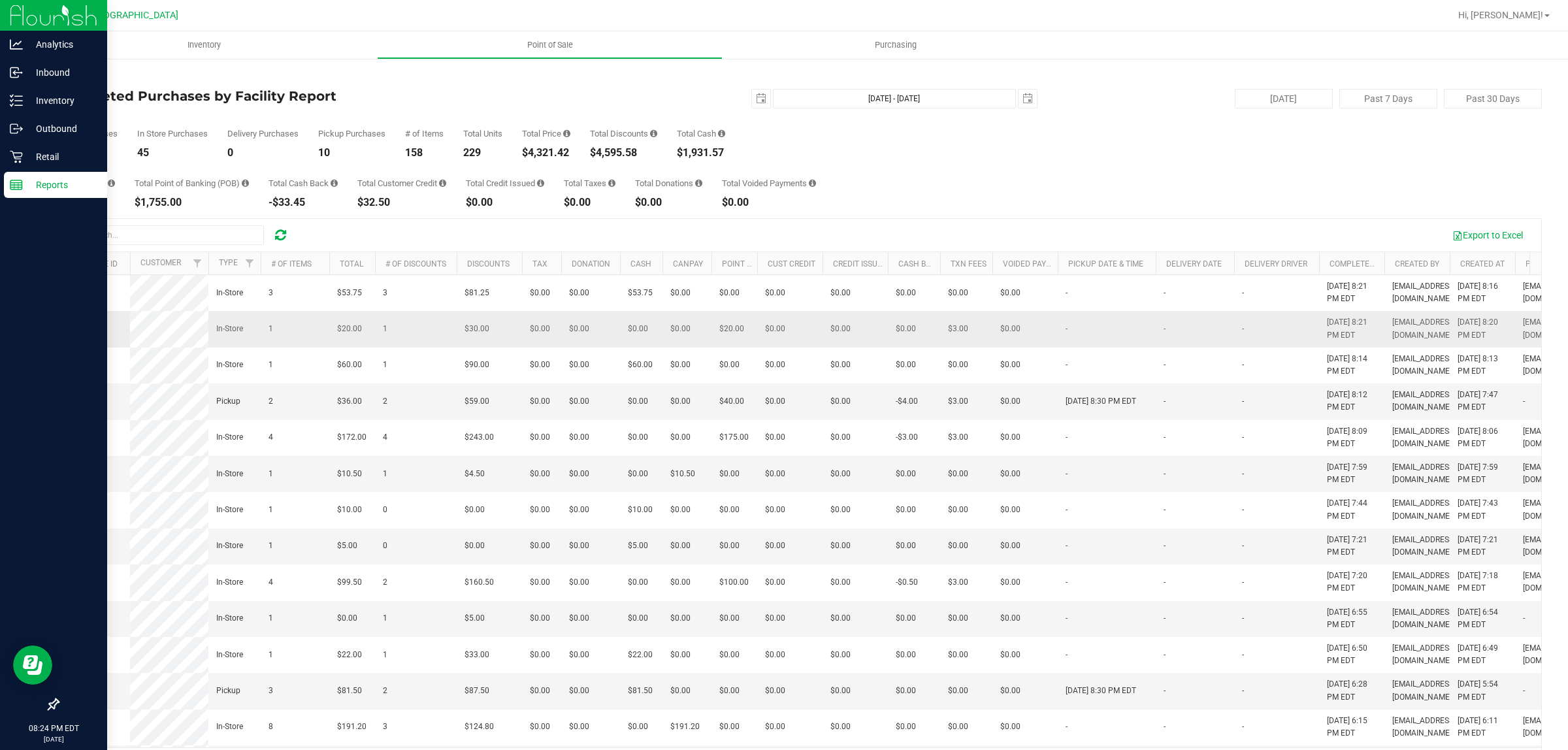
click at [85, 334] on span "12012301" at bounding box center [84, 329] width 37 height 9
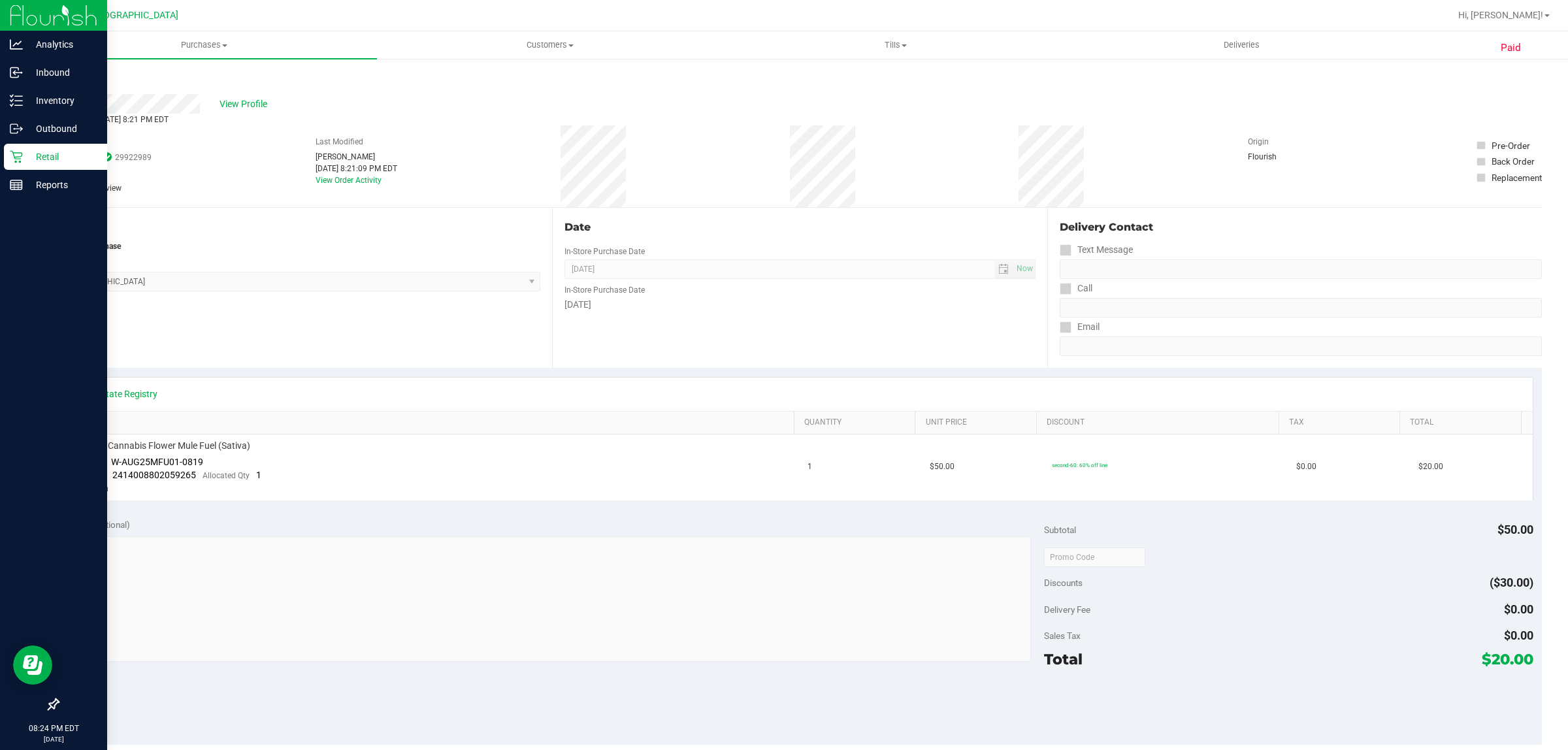
click at [59, 78] on icon at bounding box center [58, 78] width 2 height 8
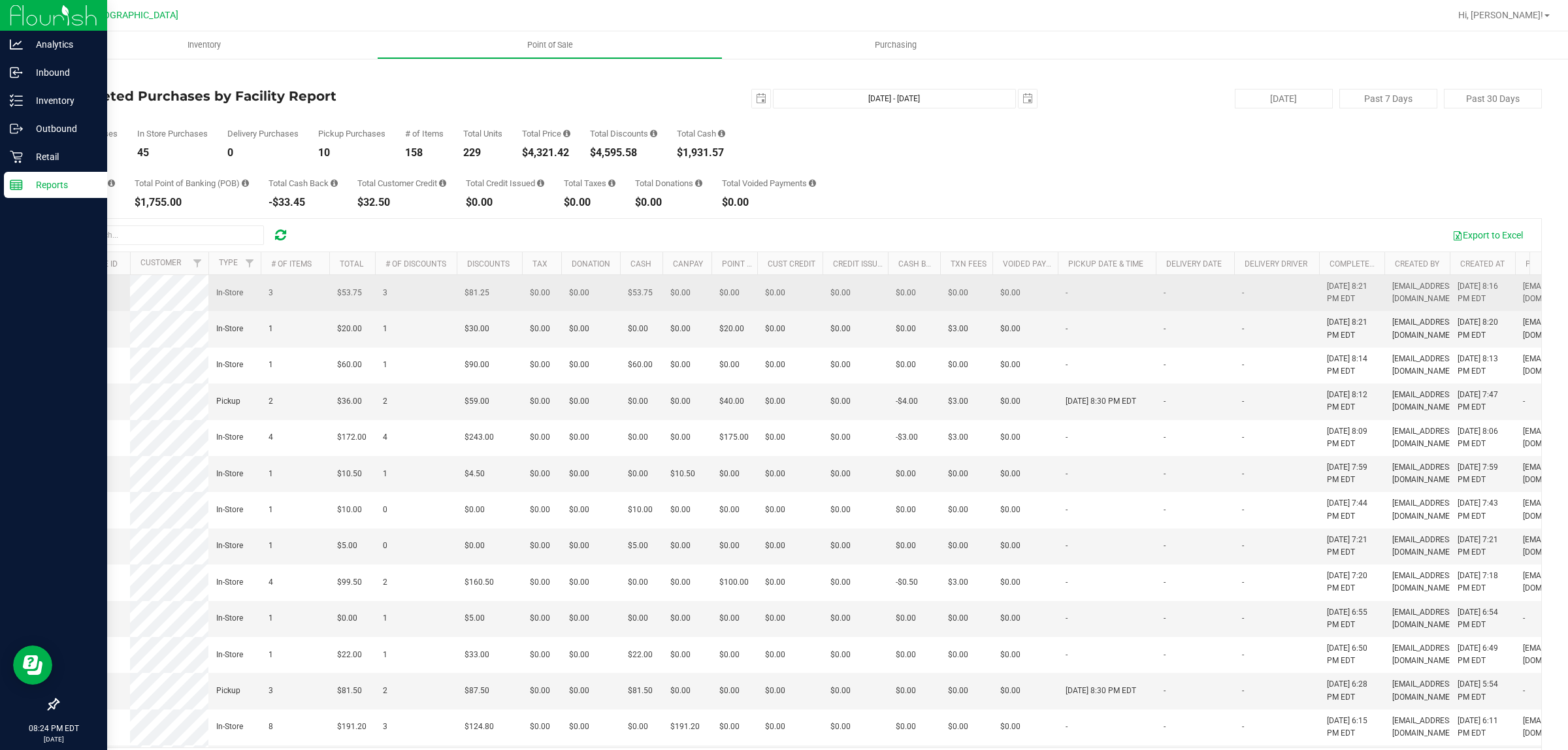
click at [90, 297] on span "12012285" at bounding box center [84, 293] width 37 height 9
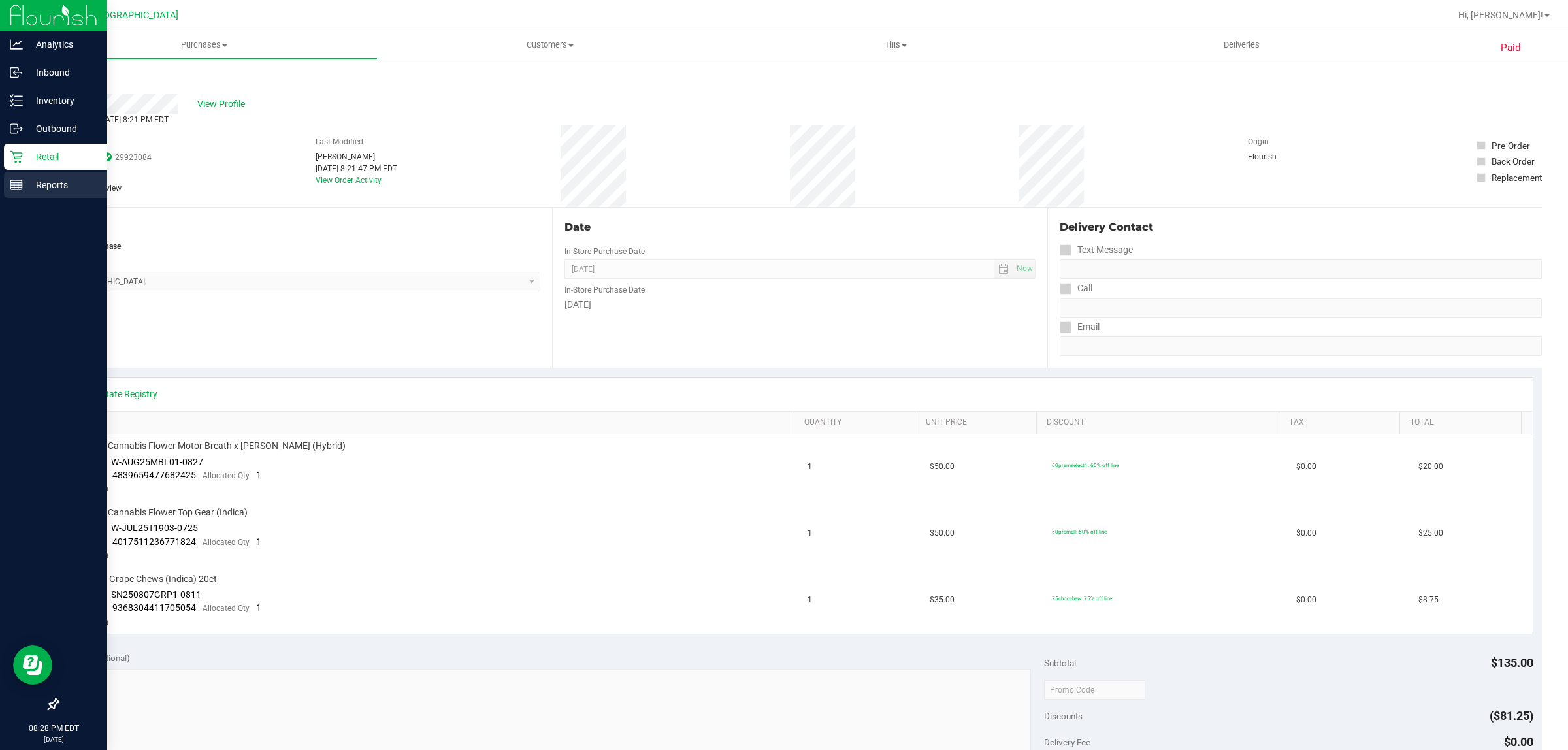
click at [23, 188] on p "Reports" at bounding box center [62, 185] width 78 height 16
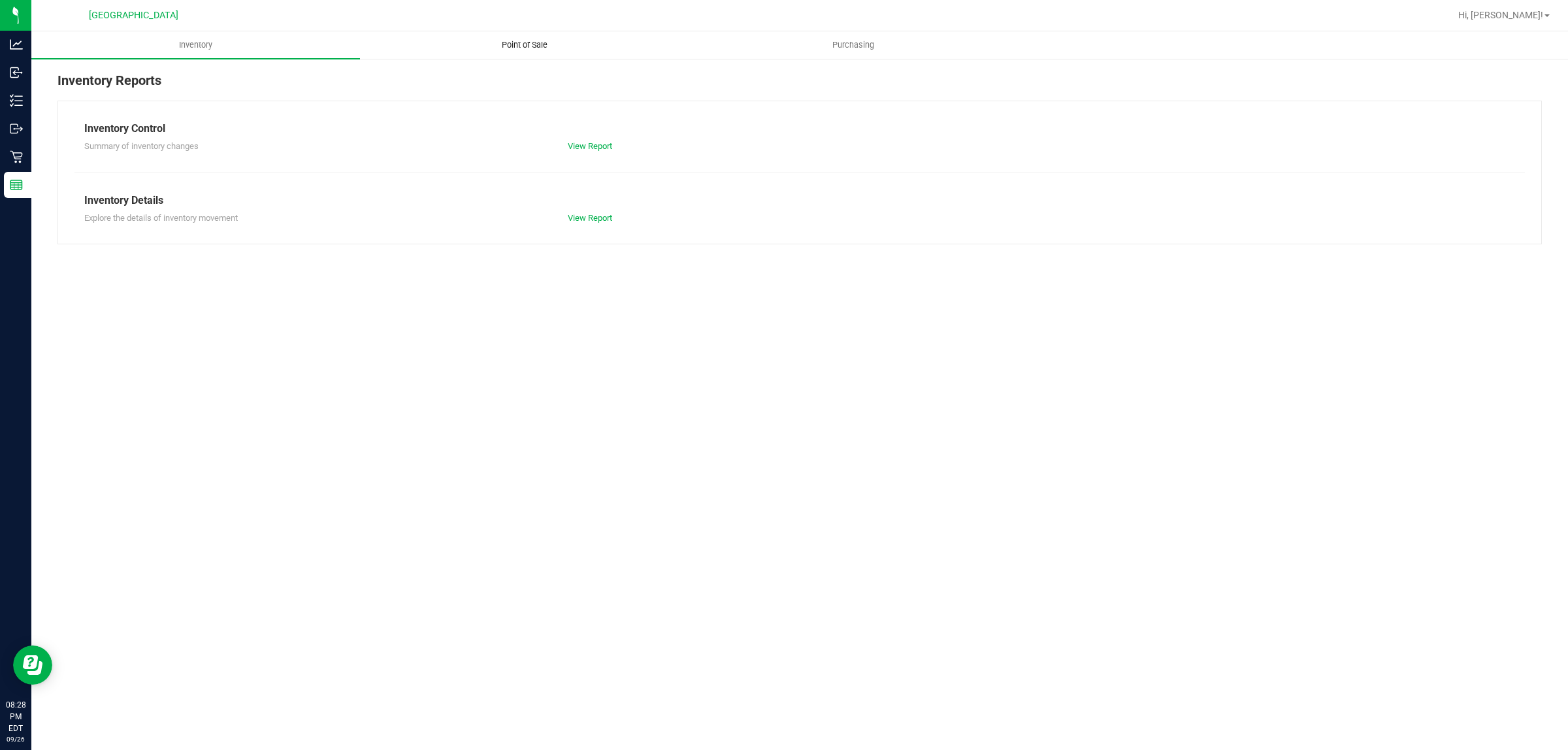
click at [503, 43] on span "Point of Sale" at bounding box center [524, 45] width 81 height 12
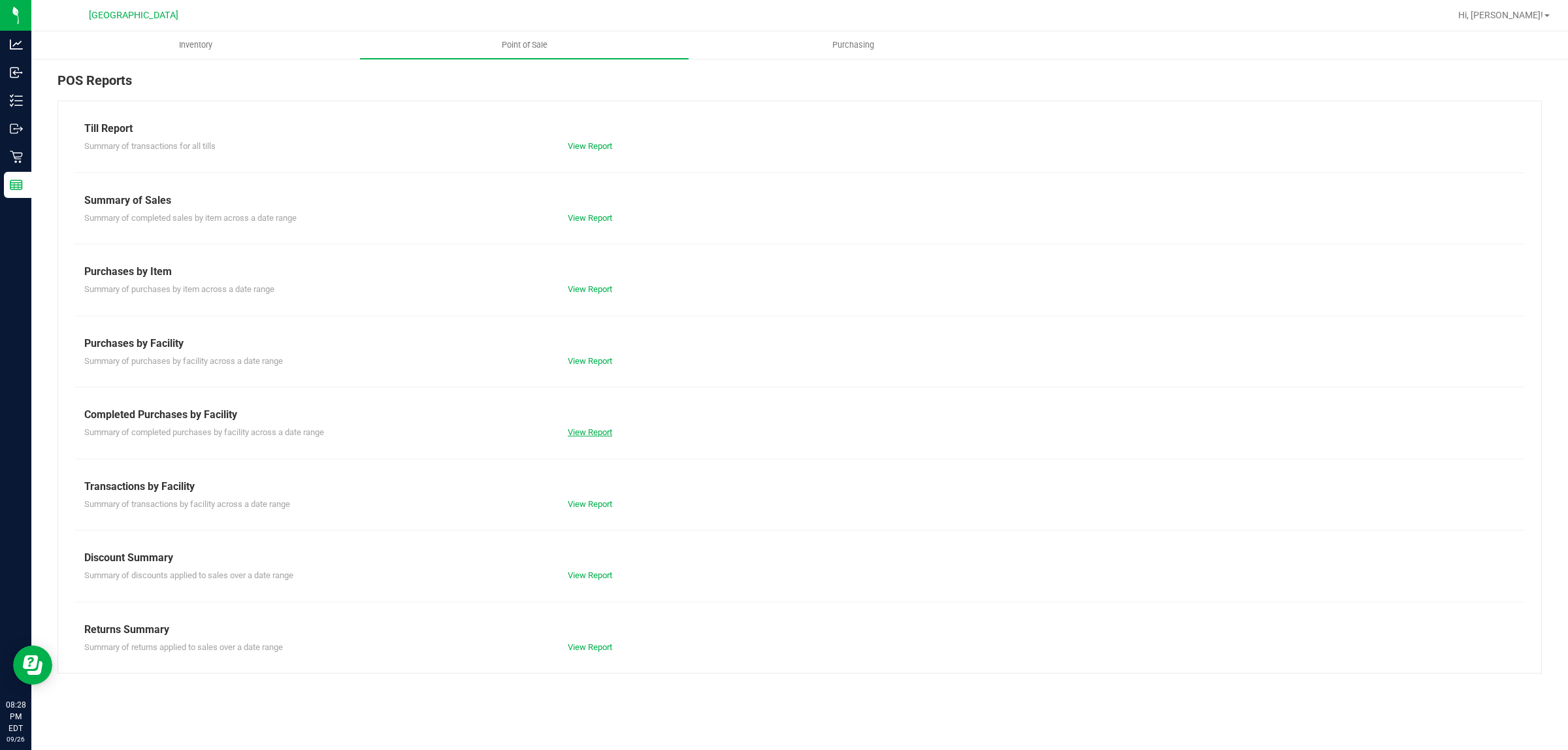
click at [588, 433] on link "View Report" at bounding box center [589, 432] width 45 height 10
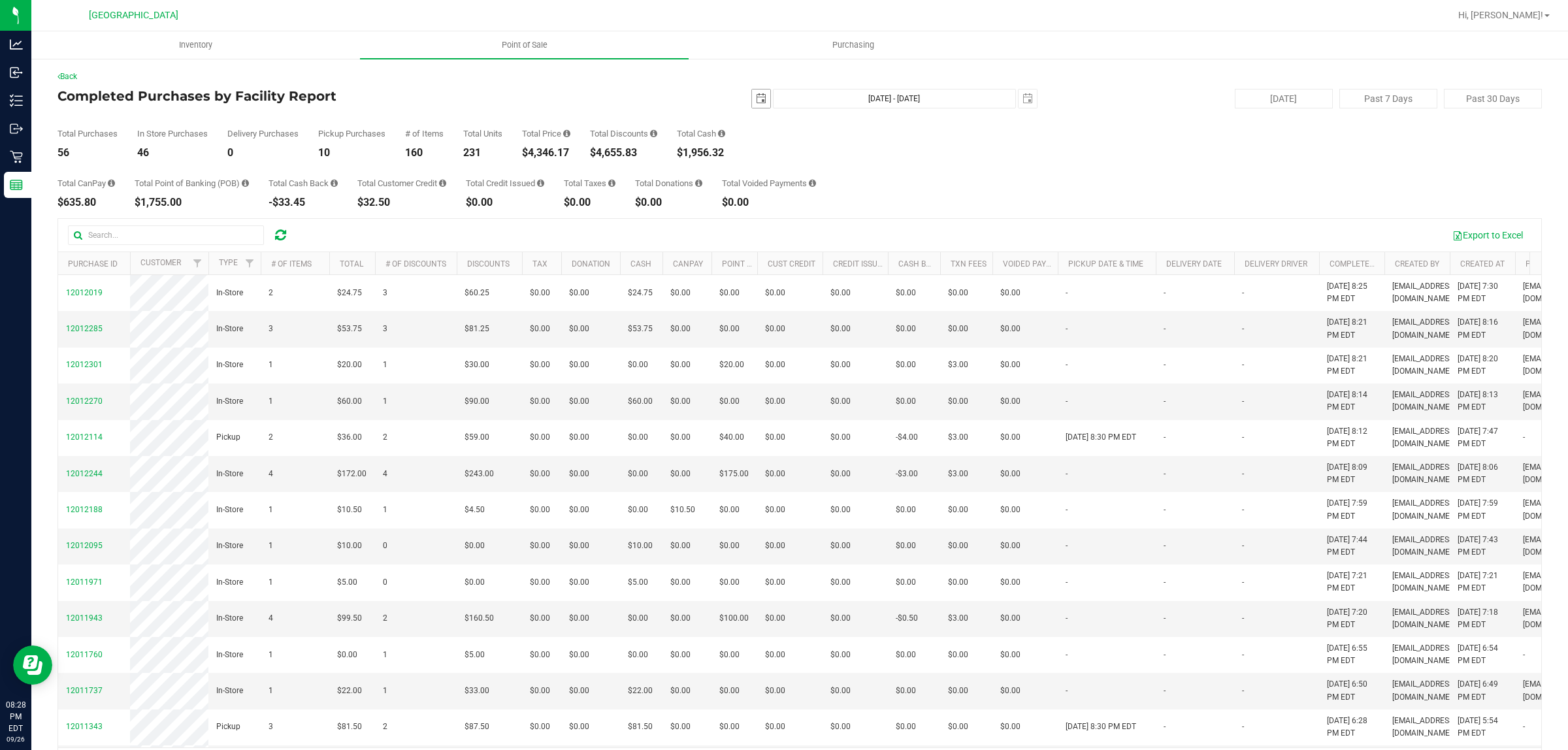
click at [759, 99] on span "select" at bounding box center [761, 98] width 18 height 18
click at [750, 224] on link "21" at bounding box center [755, 232] width 19 height 20
type input "[DATE]"
type input "[DATE] - [DATE]"
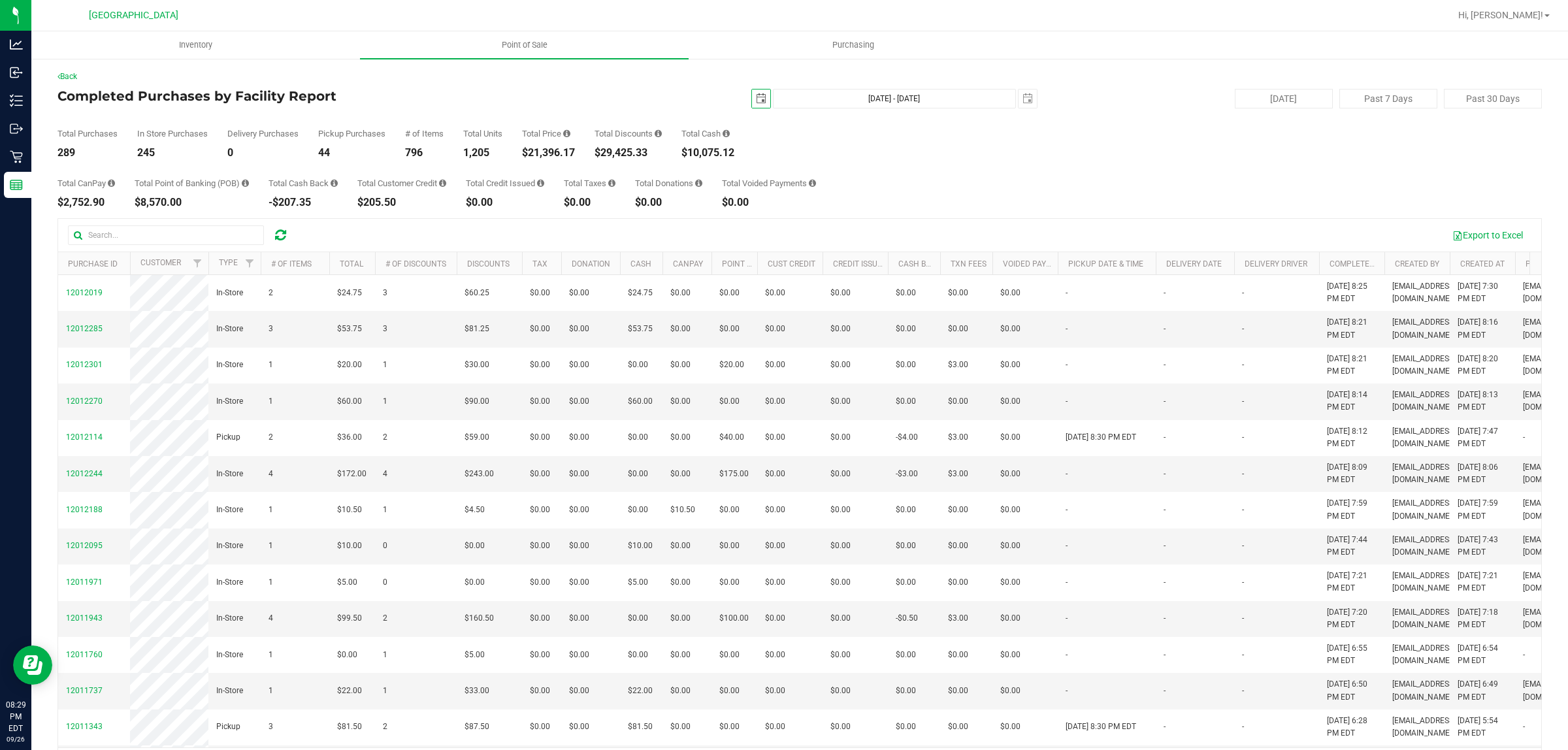
click at [756, 100] on span "select" at bounding box center [761, 98] width 10 height 10
click at [851, 234] on link "26" at bounding box center [850, 232] width 19 height 20
type input "[DATE]"
type input "[DATE] - [DATE]"
click at [755, 92] on span "select" at bounding box center [761, 98] width 18 height 18
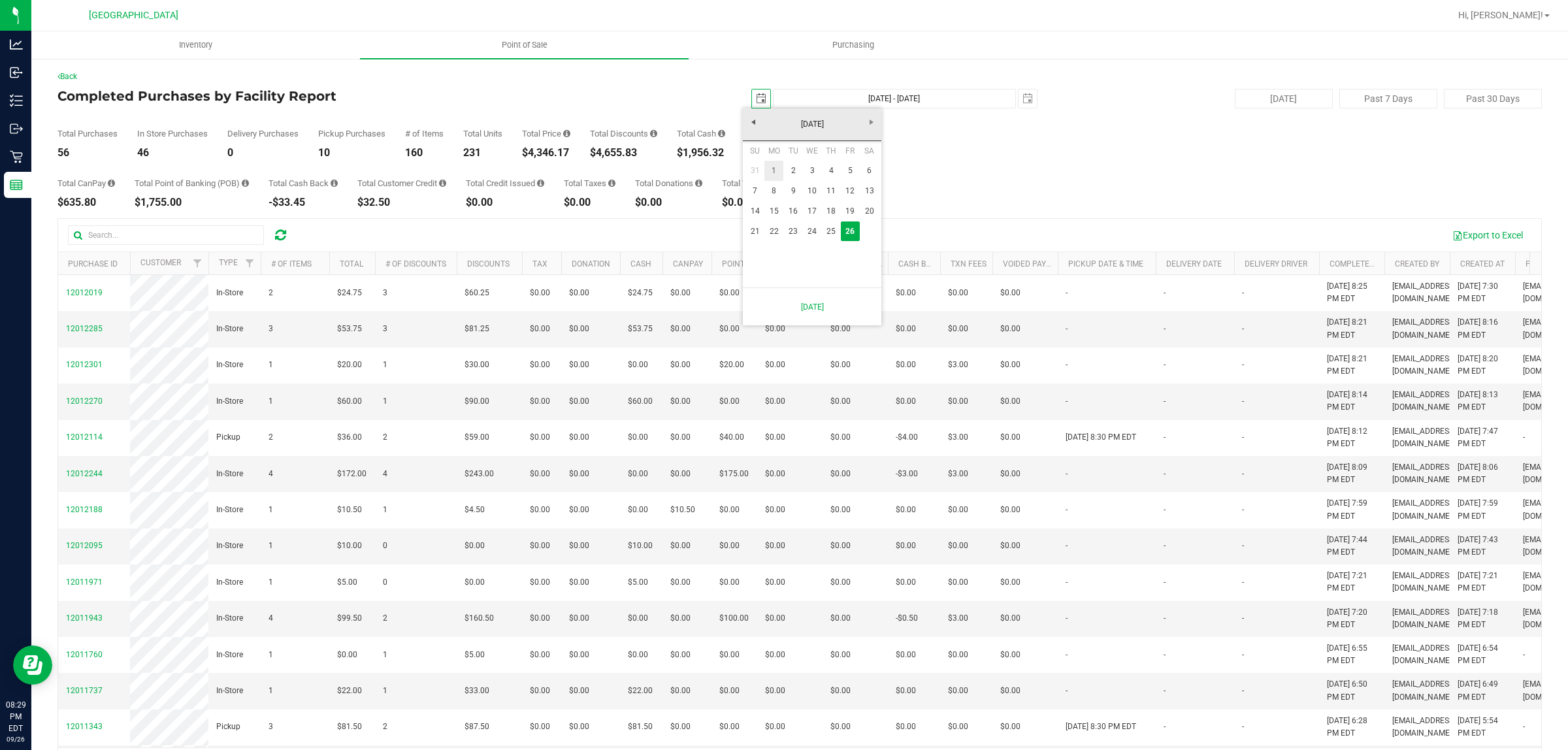
click at [774, 167] on link "1" at bounding box center [773, 171] width 19 height 20
type input "[DATE]"
type input "[DATE] - [DATE]"
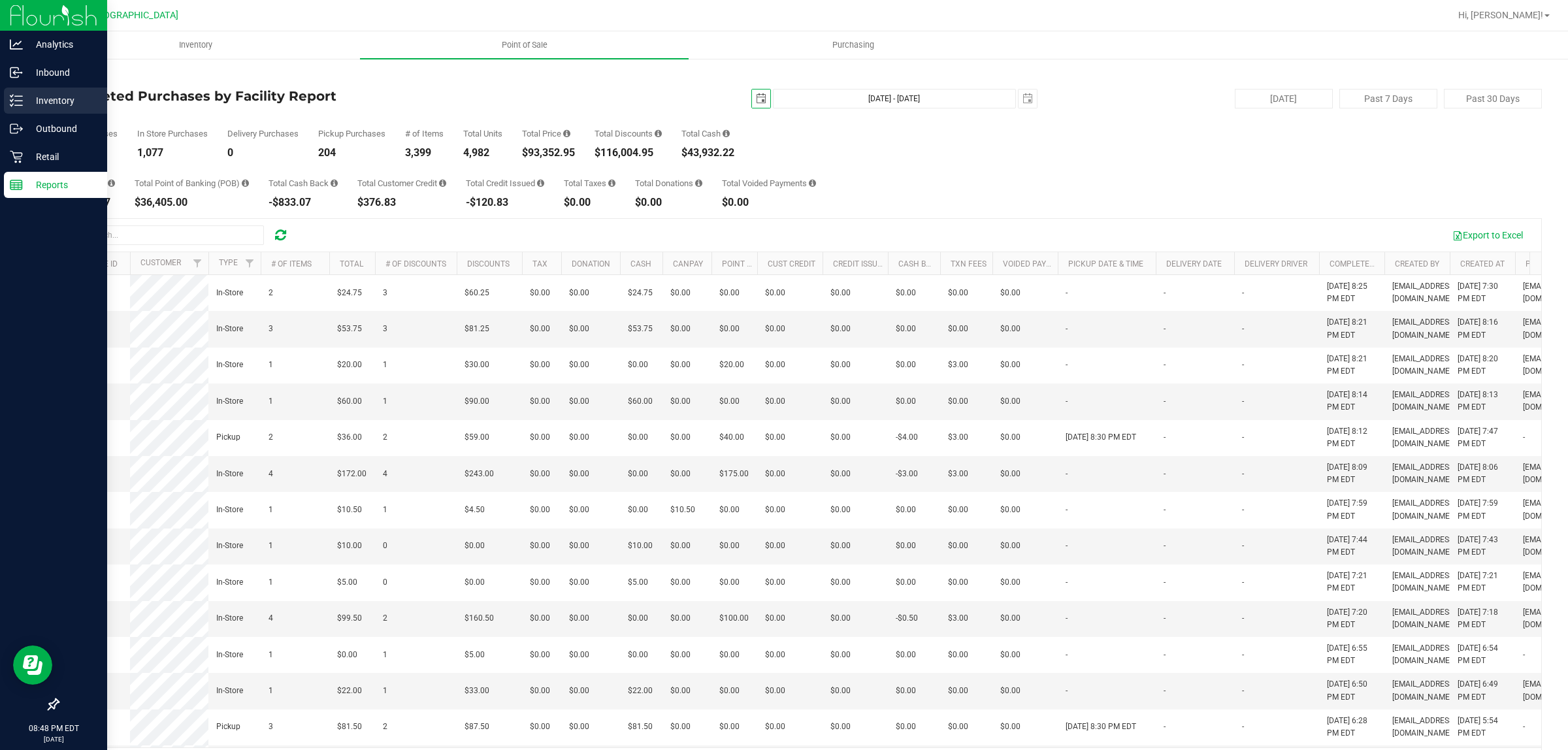
click at [25, 99] on p "Inventory" at bounding box center [62, 101] width 78 height 16
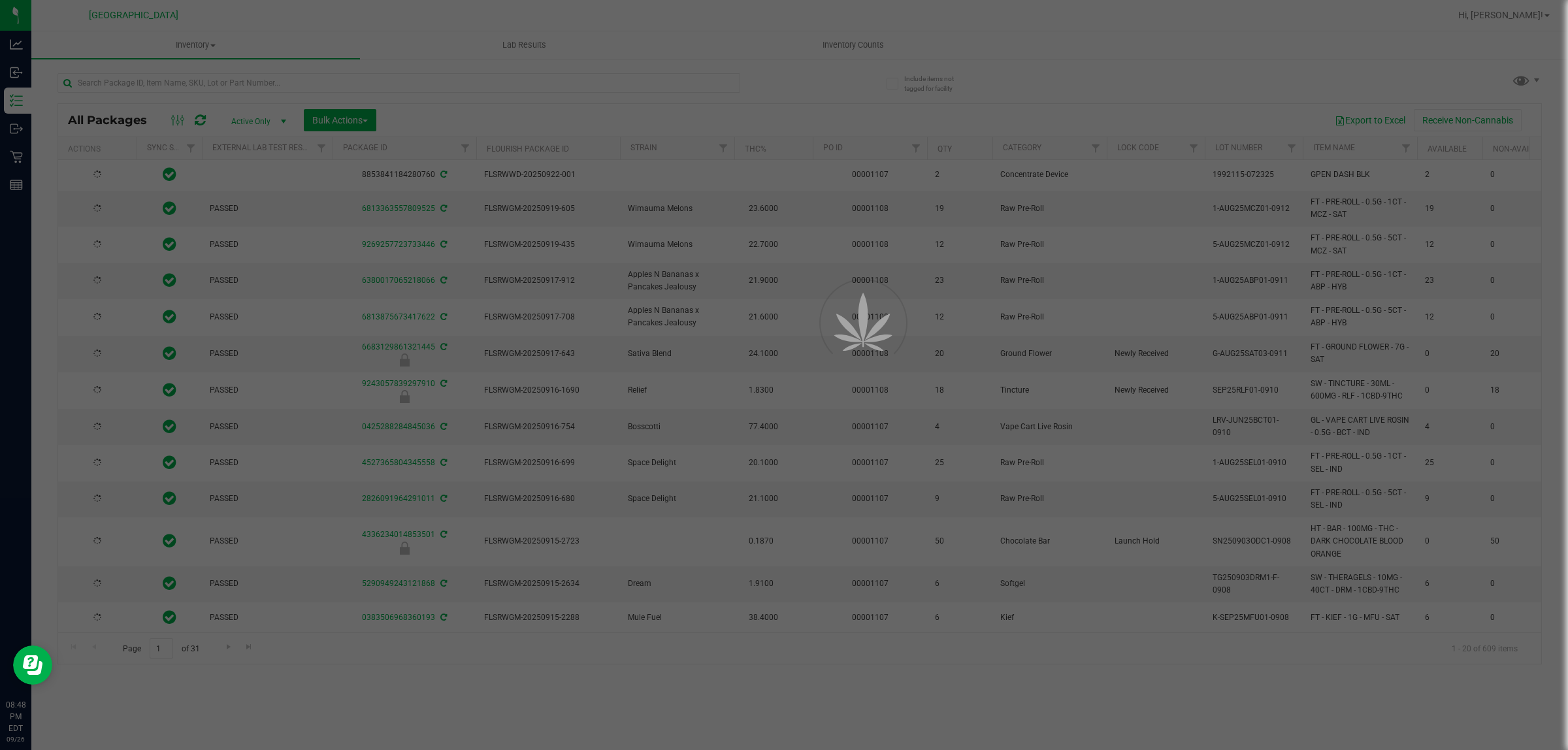
click at [830, 45] on div at bounding box center [784, 375] width 1568 height 750
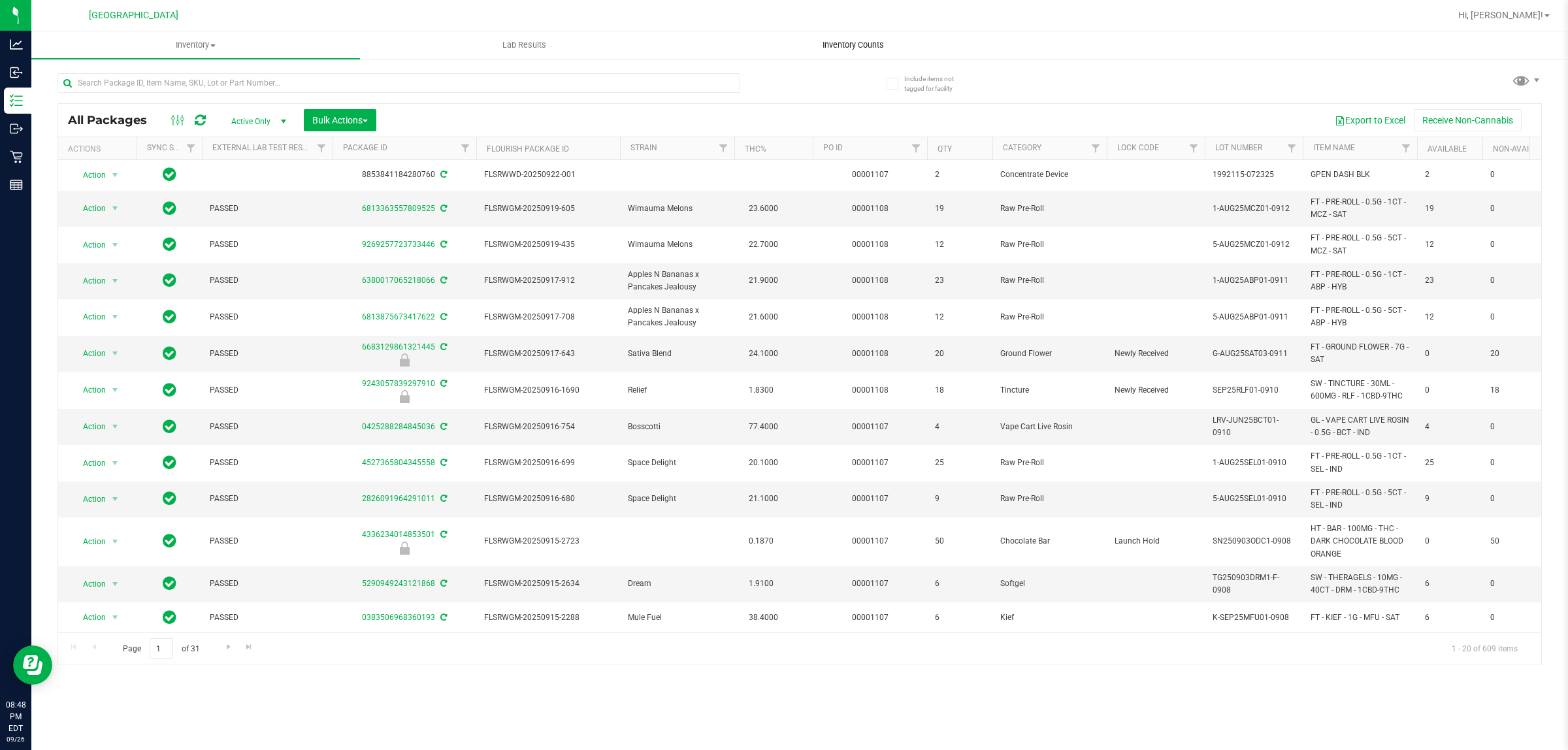
click at [831, 44] on span "Inventory Counts" at bounding box center [853, 45] width 97 height 12
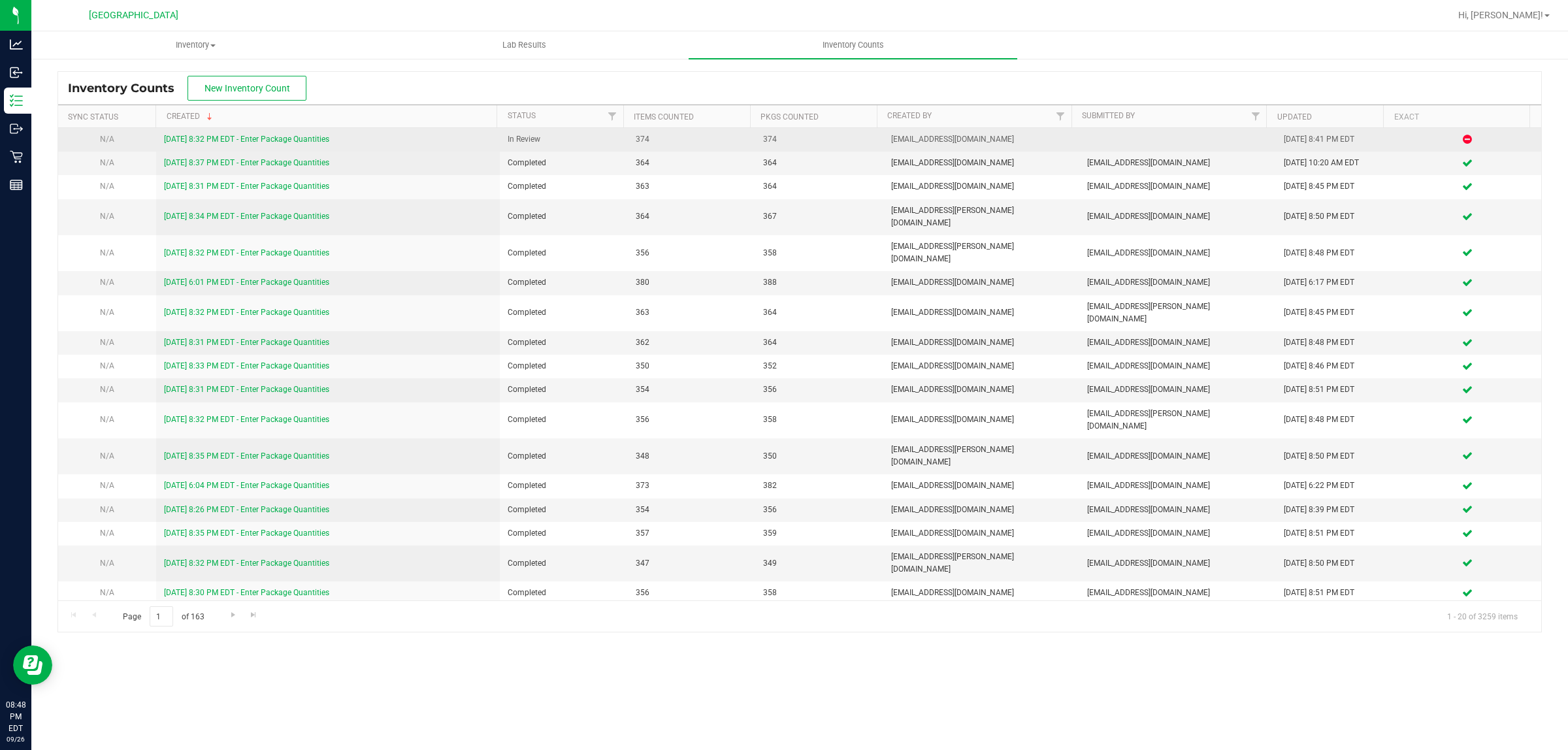
click at [298, 139] on link "[DATE] 8:32 PM EDT - Enter Package Quantities" at bounding box center [246, 139] width 165 height 9
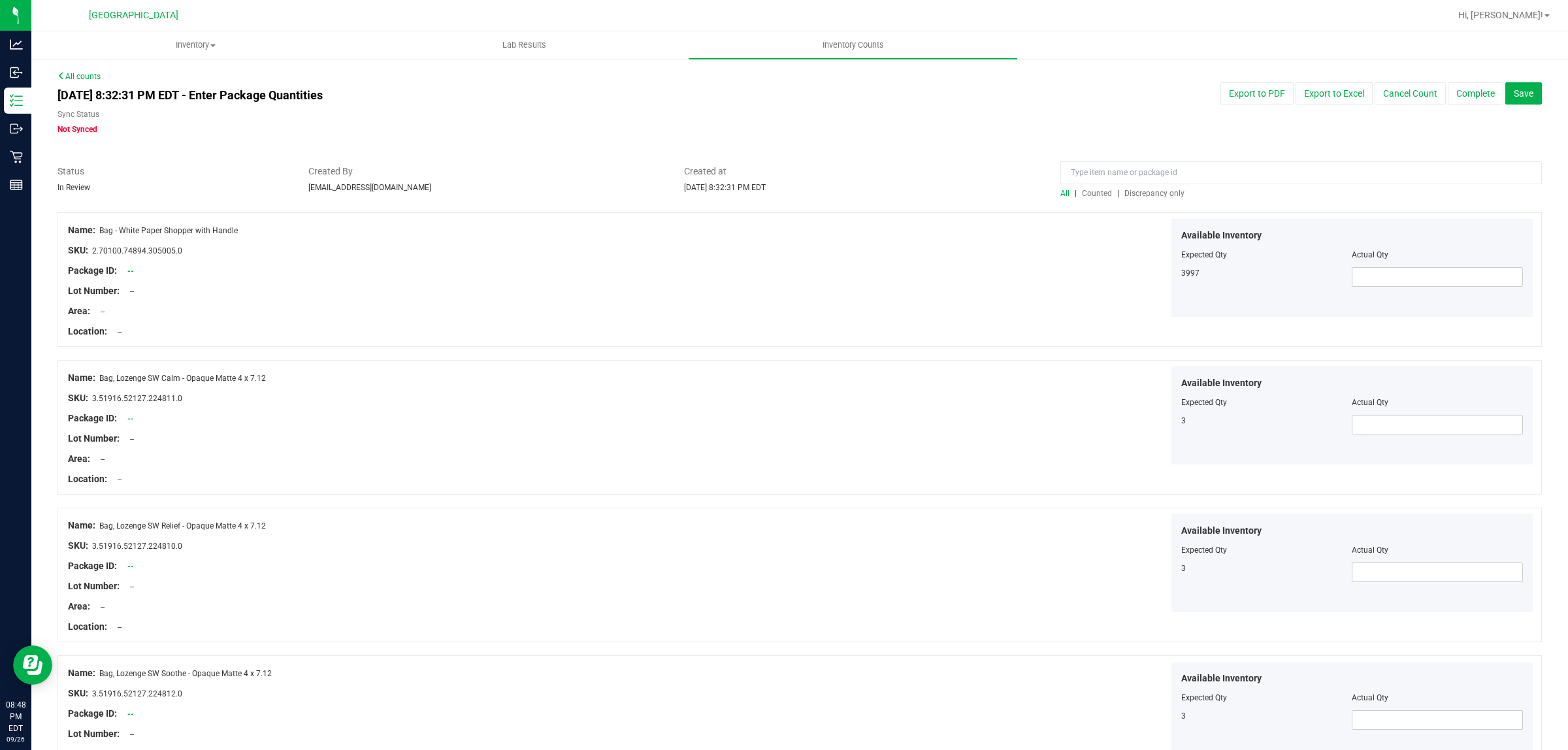
click at [1157, 189] on span "Discrepancy only" at bounding box center [1154, 193] width 60 height 9
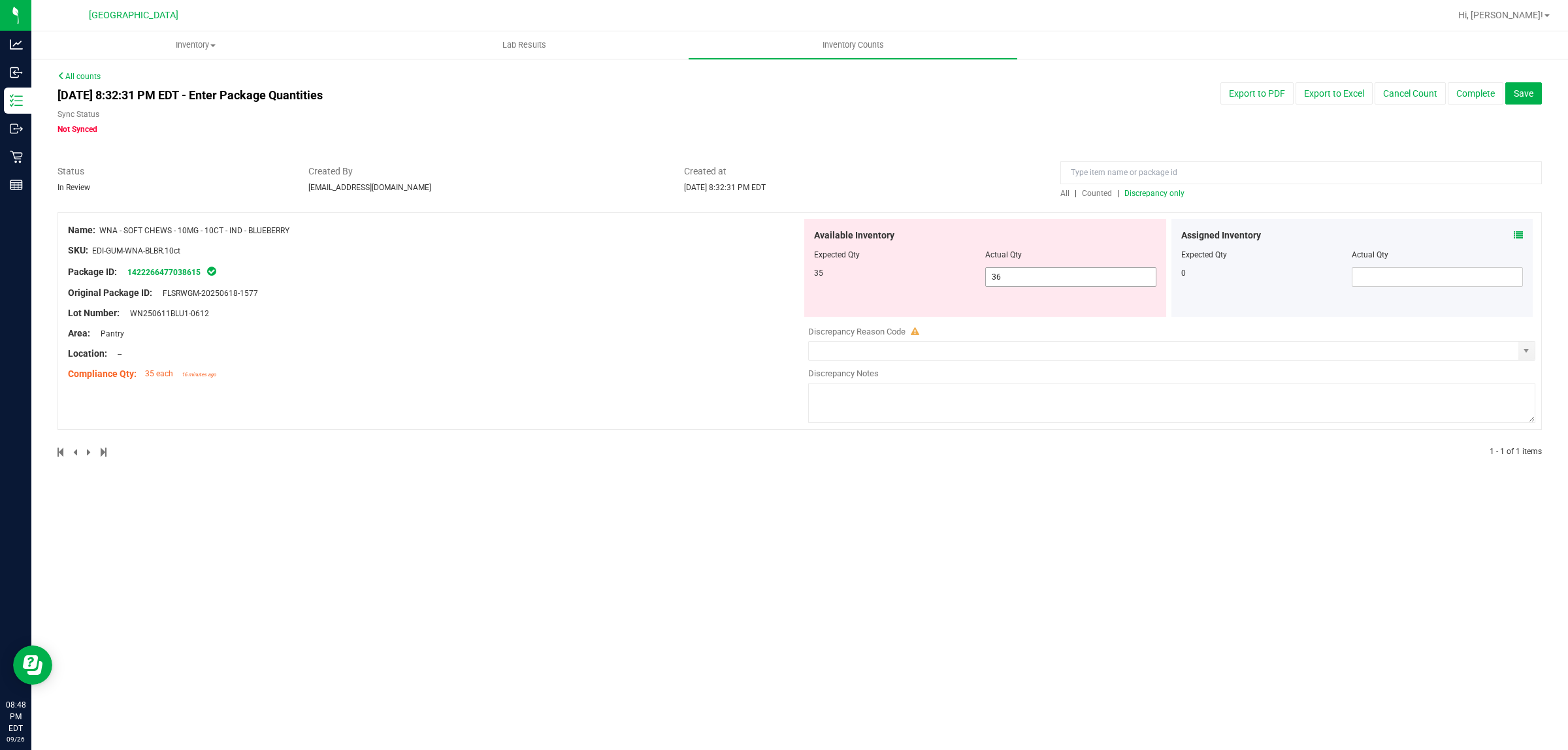
click at [1051, 273] on span "36 36" at bounding box center [1071, 276] width 171 height 20
type input "3"
type input "35"
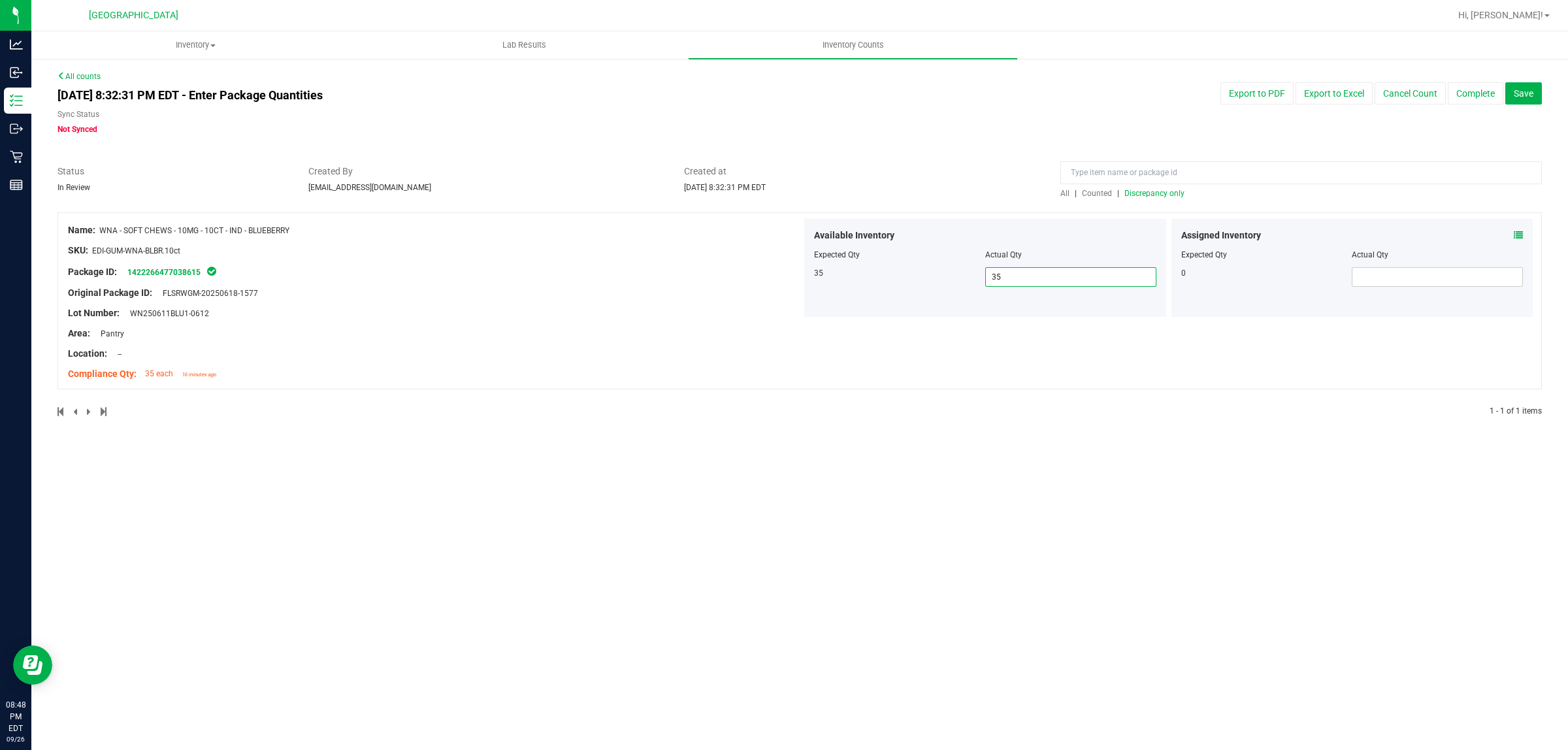
click at [1159, 194] on span "Discrepancy only" at bounding box center [1154, 193] width 60 height 9
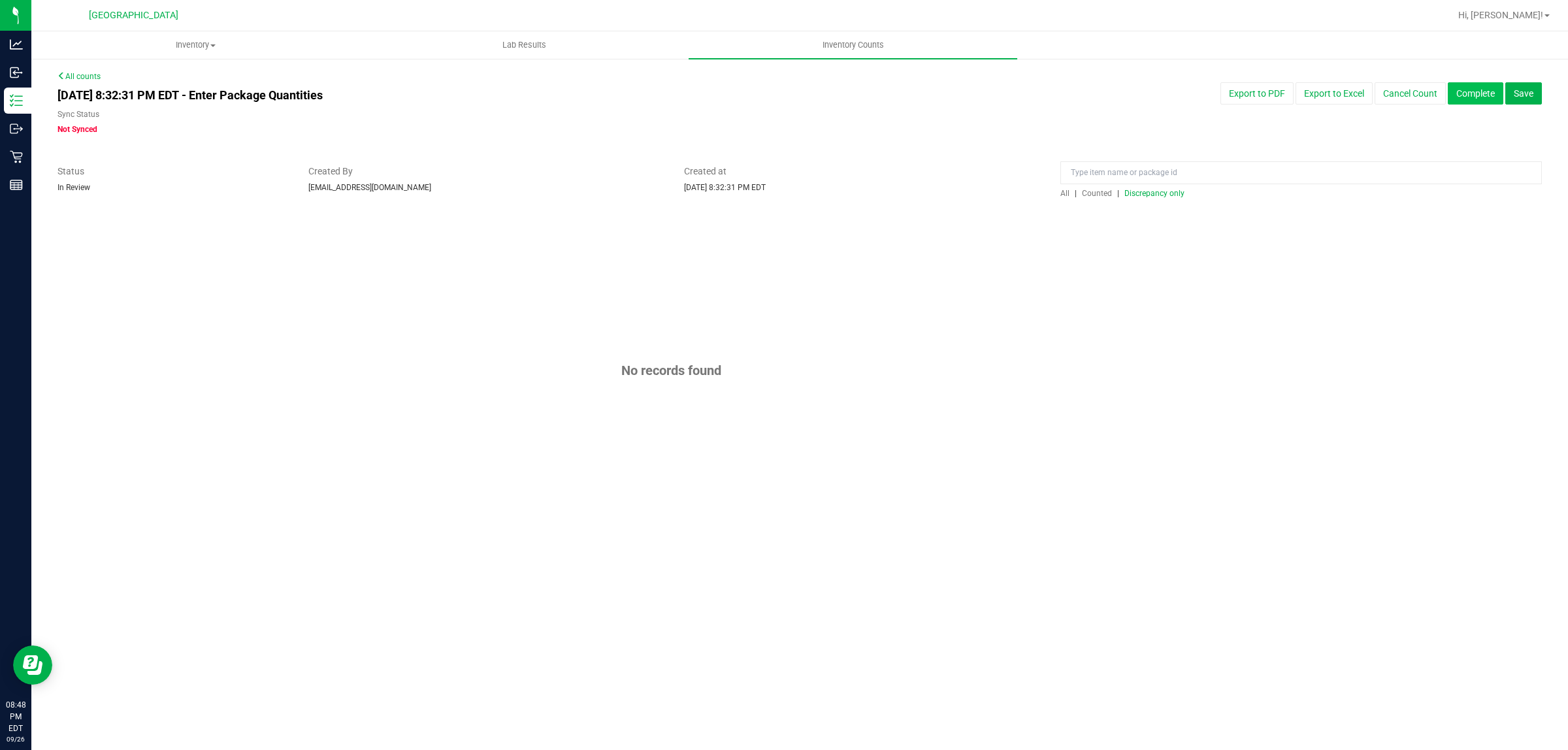
click at [1487, 93] on button "Complete" at bounding box center [1476, 93] width 56 height 22
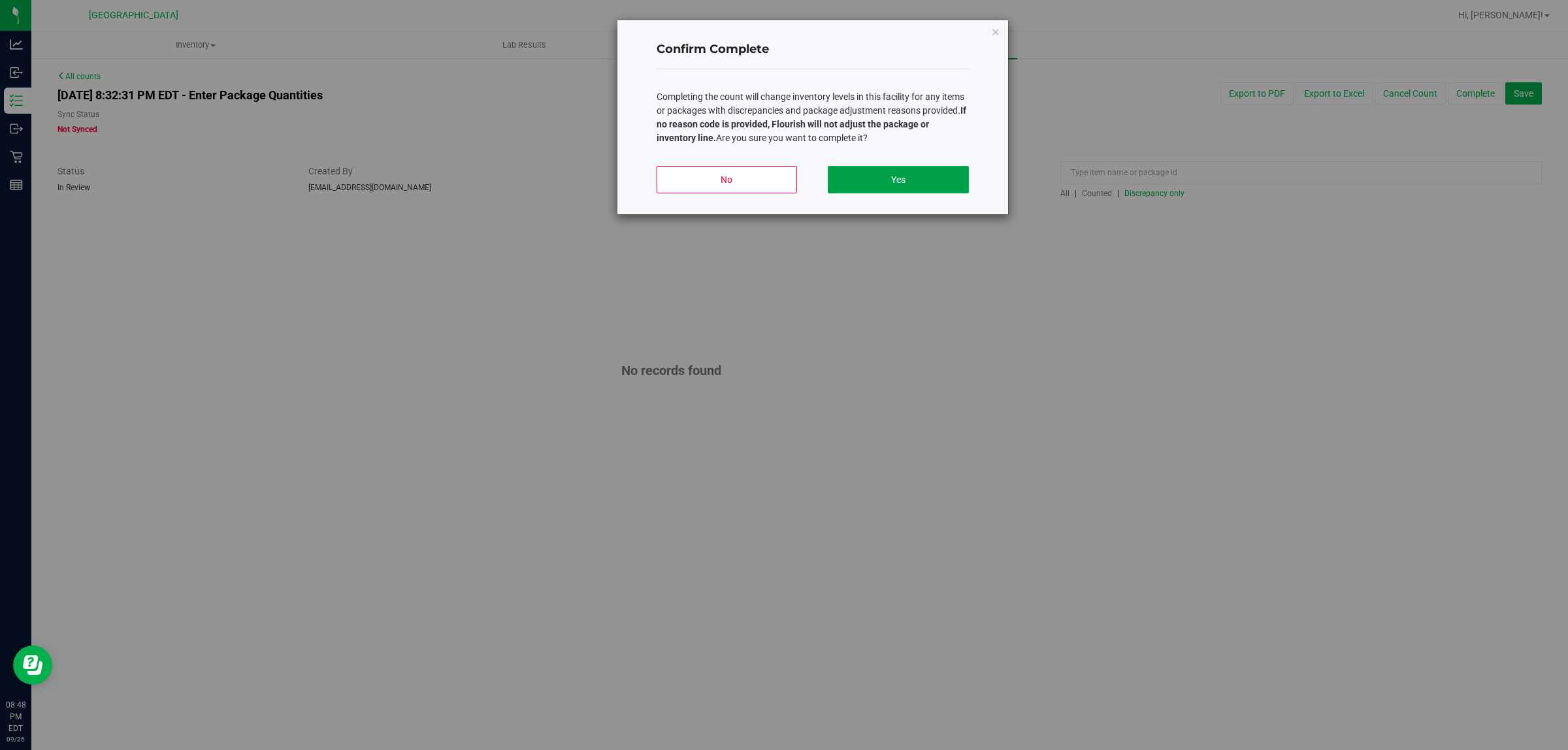
click at [897, 185] on button "Yes" at bounding box center [897, 179] width 140 height 27
